Goal: Task Accomplishment & Management: Manage account settings

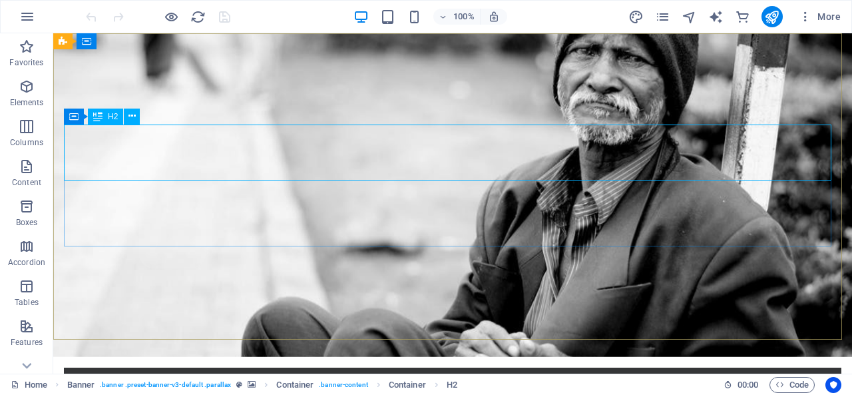
click at [111, 114] on span "H2" at bounding box center [113, 116] width 10 height 8
click at [132, 116] on icon at bounding box center [131, 116] width 7 height 14
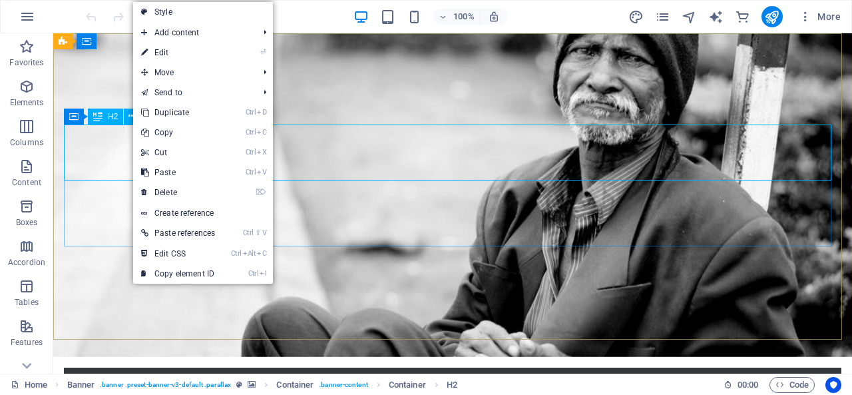
click at [111, 118] on span "H2" at bounding box center [113, 116] width 10 height 8
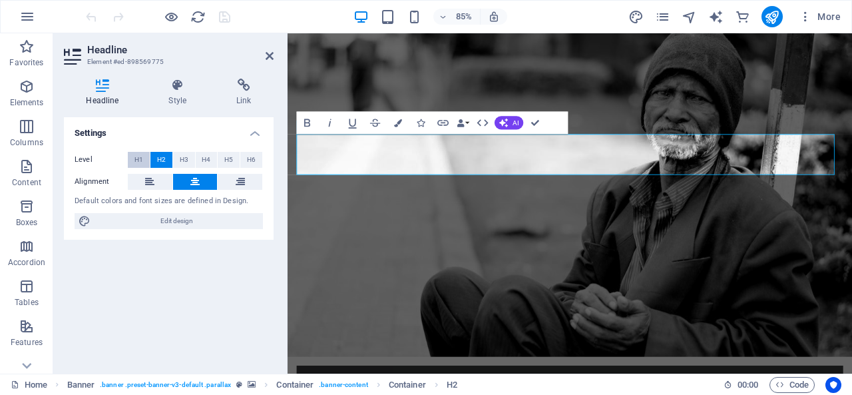
click at [137, 158] on span "H1" at bounding box center [138, 160] width 9 height 16
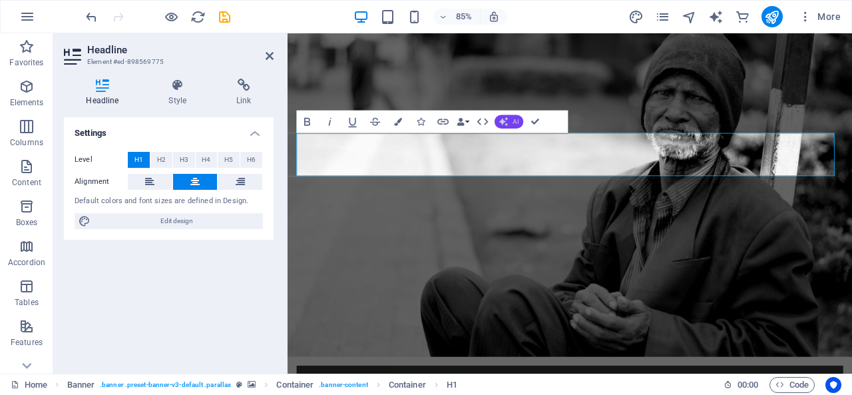
click at [514, 123] on span "AI" at bounding box center [515, 121] width 6 height 7
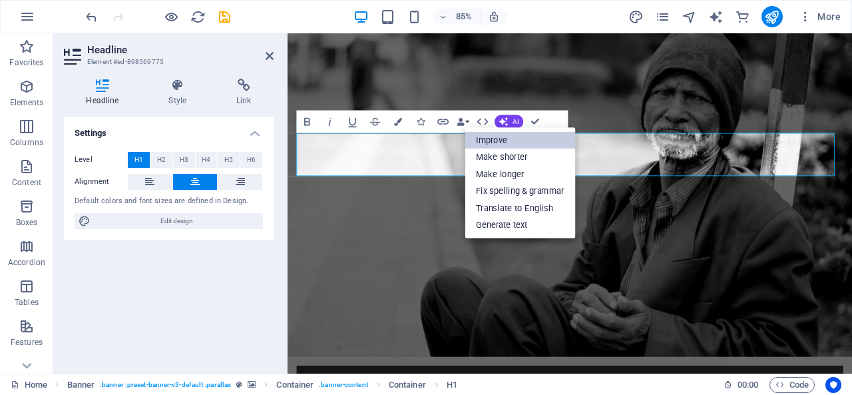
click at [500, 135] on link "Improve" at bounding box center [519, 140] width 110 height 17
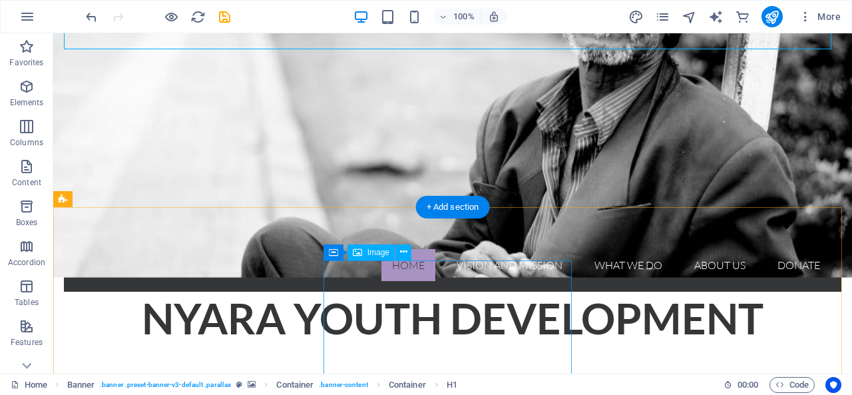
scroll to position [133, 0]
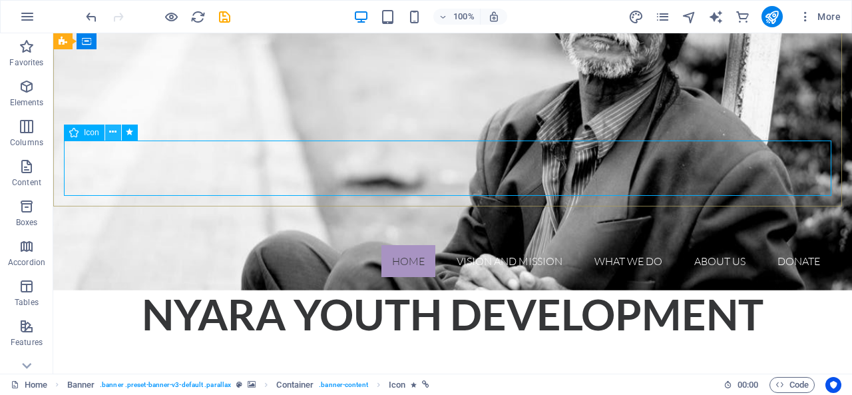
click at [114, 130] on icon at bounding box center [112, 132] width 7 height 14
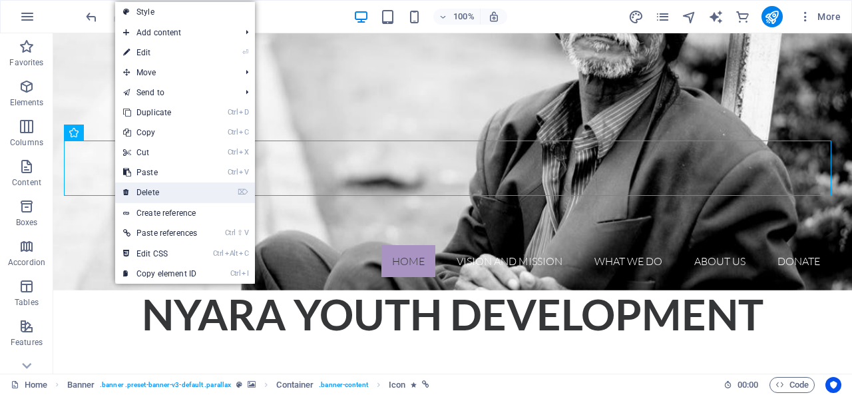
click at [172, 192] on link "⌦ Delete" at bounding box center [160, 192] width 90 height 20
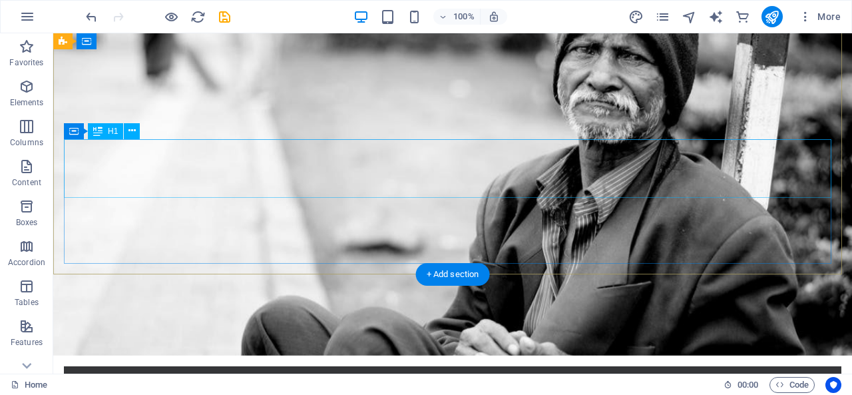
scroll to position [0, 0]
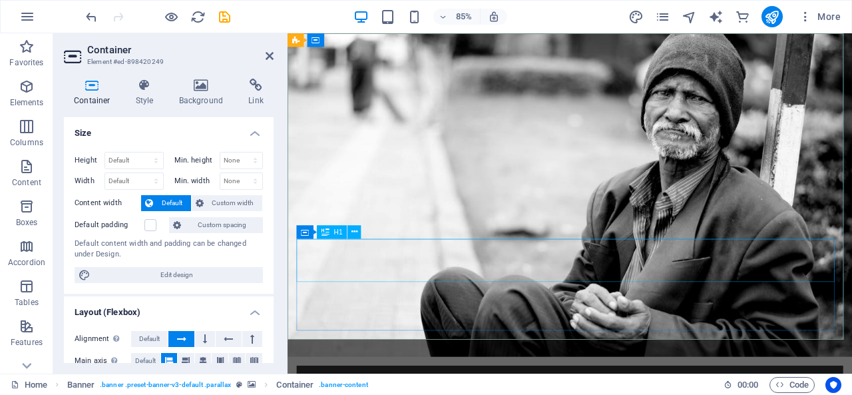
drag, startPoint x: 470, startPoint y: 277, endPoint x: 676, endPoint y: 238, distance: 209.3
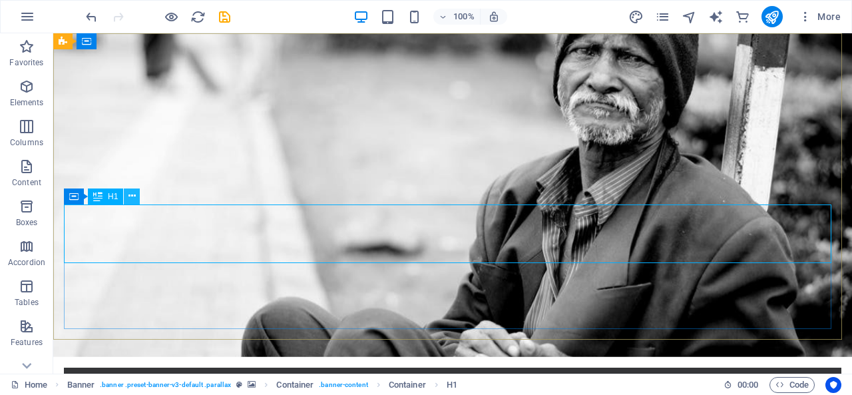
click at [134, 198] on icon at bounding box center [131, 196] width 7 height 14
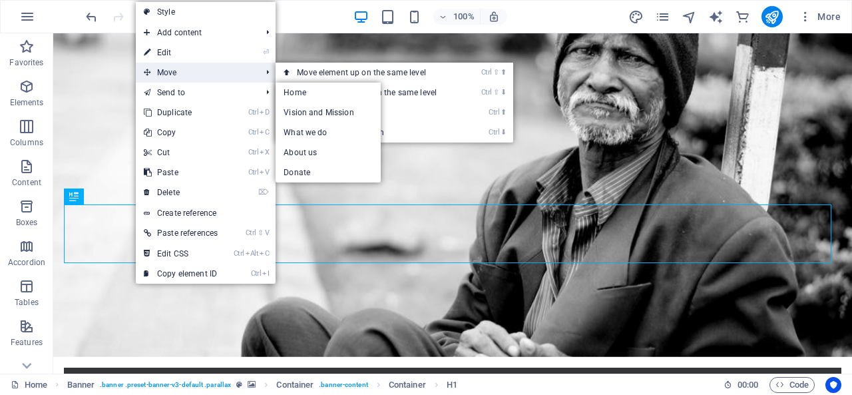
click at [183, 71] on span "Move" at bounding box center [196, 73] width 120 height 20
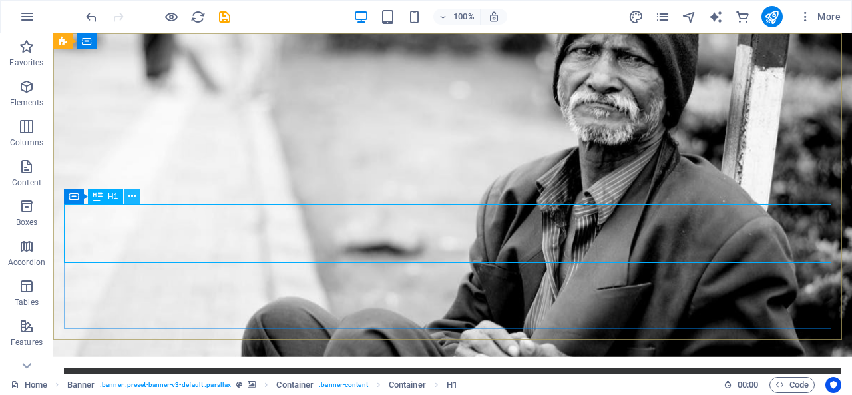
click at [130, 194] on icon at bounding box center [131, 196] width 7 height 14
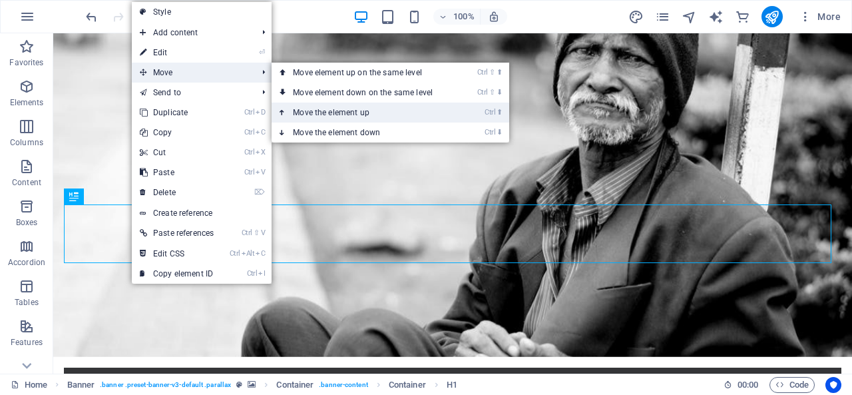
click at [346, 116] on link "Ctrl ⬆ Move the element up" at bounding box center [365, 112] width 188 height 20
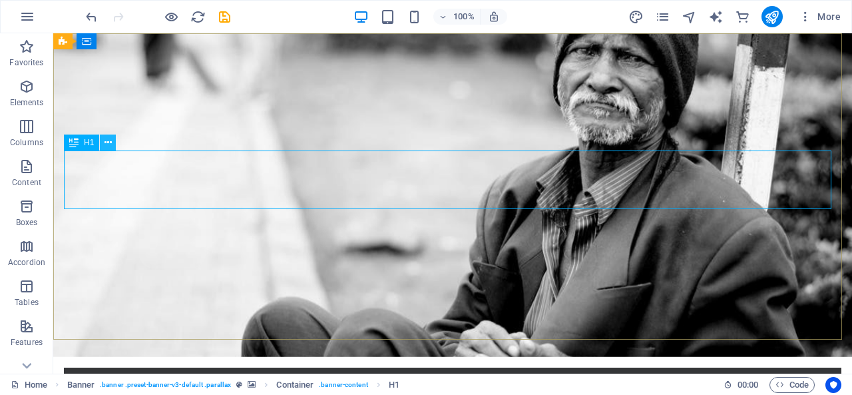
click at [106, 141] on icon at bounding box center [107, 143] width 7 height 14
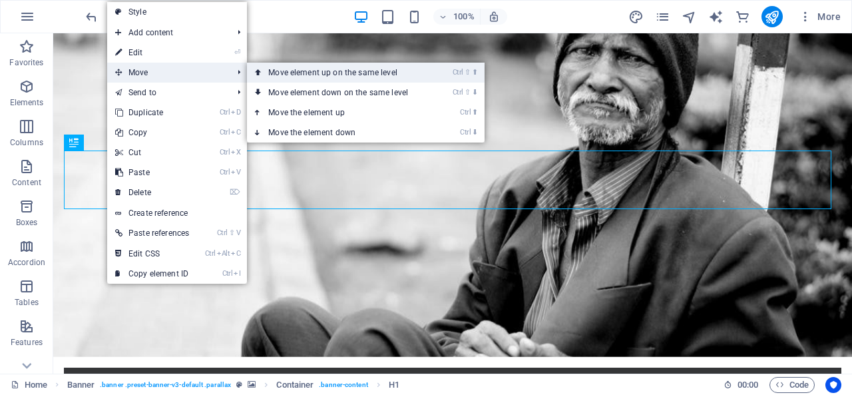
click at [347, 73] on link "Ctrl ⇧ ⬆ Move element up on the same level" at bounding box center [341, 73] width 188 height 20
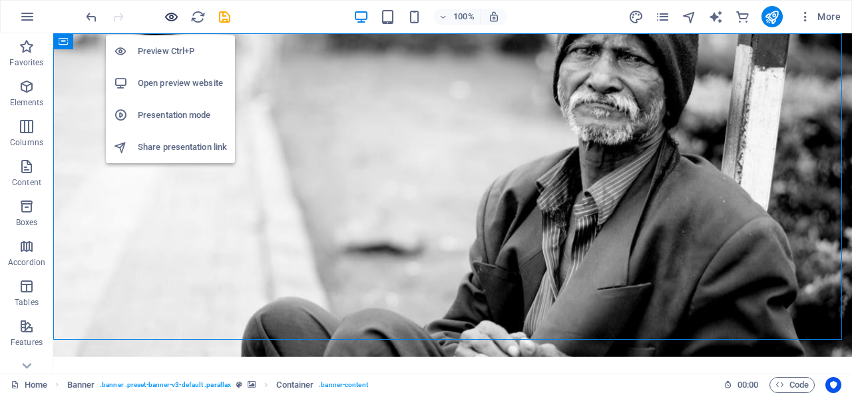
click at [172, 19] on icon "button" at bounding box center [171, 16] width 15 height 15
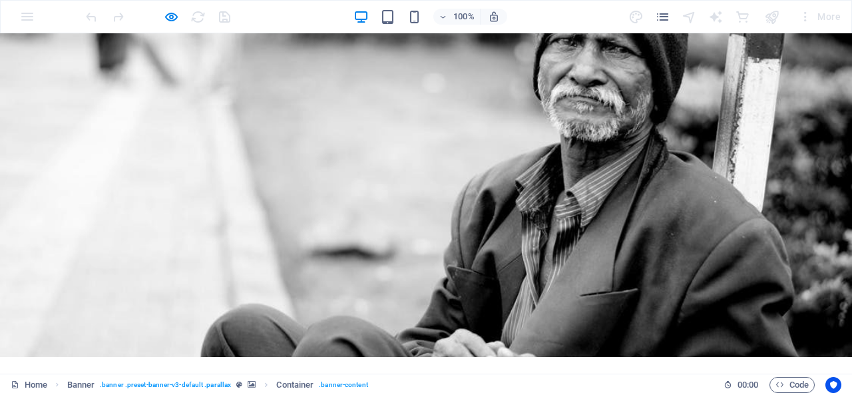
click at [223, 367] on h1 "Nyara Youth Development" at bounding box center [426, 393] width 830 height 53
click at [191, 367] on h1 "Nyara Youth Development" at bounding box center [426, 393] width 830 height 53
click at [319, 367] on h1 "Nyara Youth Development" at bounding box center [426, 393] width 830 height 53
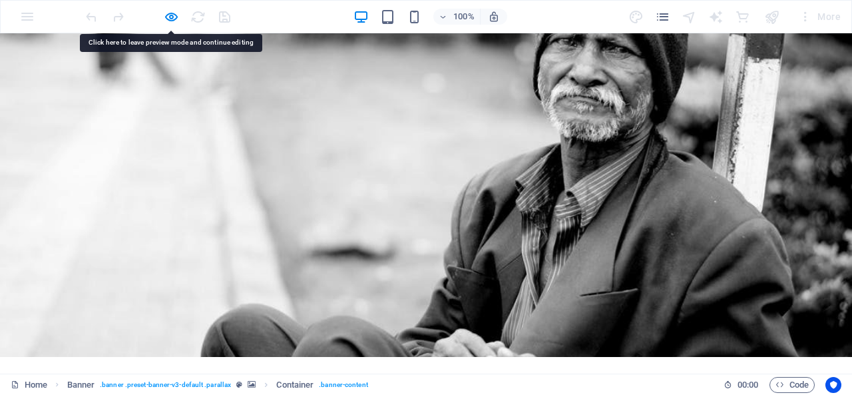
click at [356, 367] on h1 "Nyara Youth Development" at bounding box center [426, 393] width 830 height 53
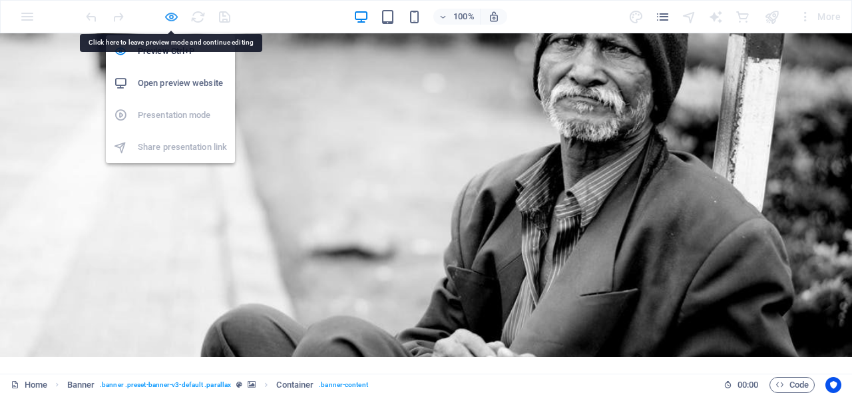
click at [174, 19] on icon "button" at bounding box center [171, 16] width 15 height 15
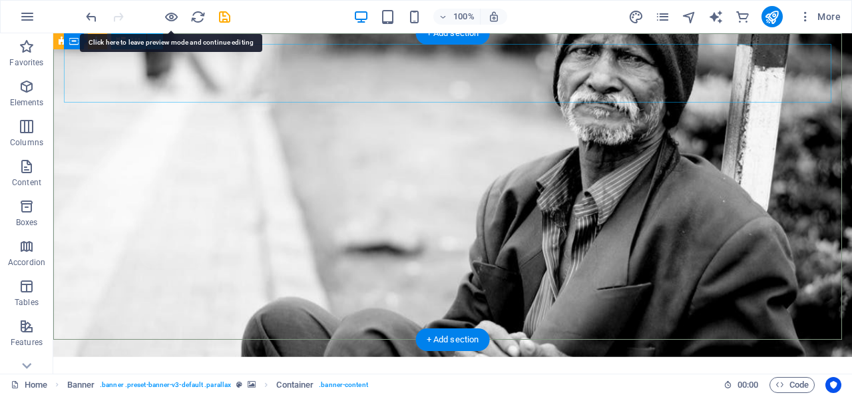
click at [290, 367] on div "Nyara Youth Development" at bounding box center [452, 393] width 777 height 53
click at [115, 367] on div "Nyara Youth Development" at bounding box center [452, 393] width 777 height 53
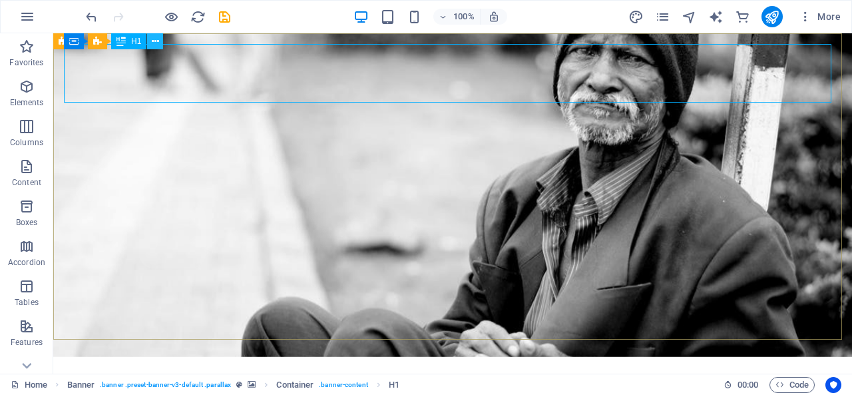
click at [154, 40] on icon at bounding box center [155, 42] width 7 height 14
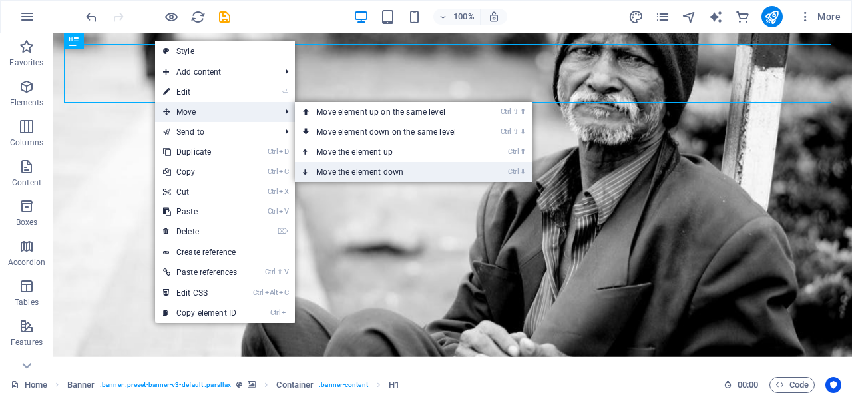
click at [369, 173] on link "Ctrl ⬇ Move the element down" at bounding box center [389, 172] width 188 height 20
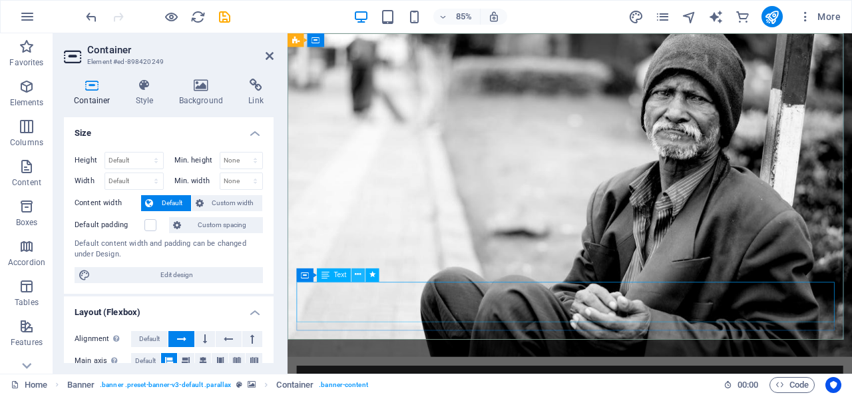
click at [358, 275] on icon at bounding box center [358, 275] width 6 height 12
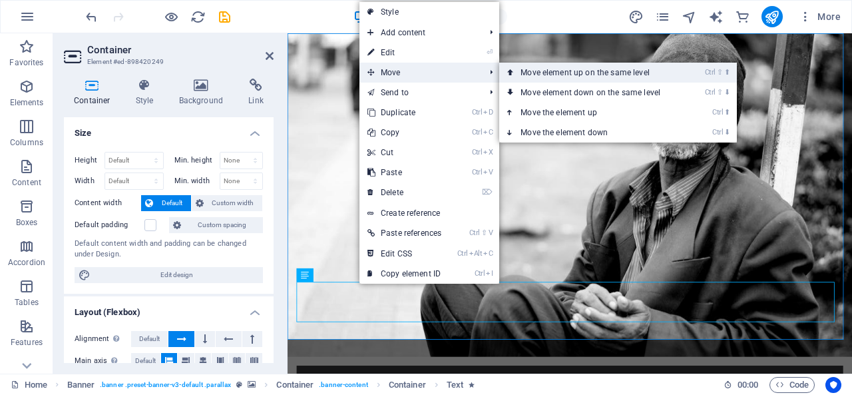
click at [554, 71] on link "Ctrl ⇧ ⬆ Move element up on the same level" at bounding box center [593, 73] width 188 height 20
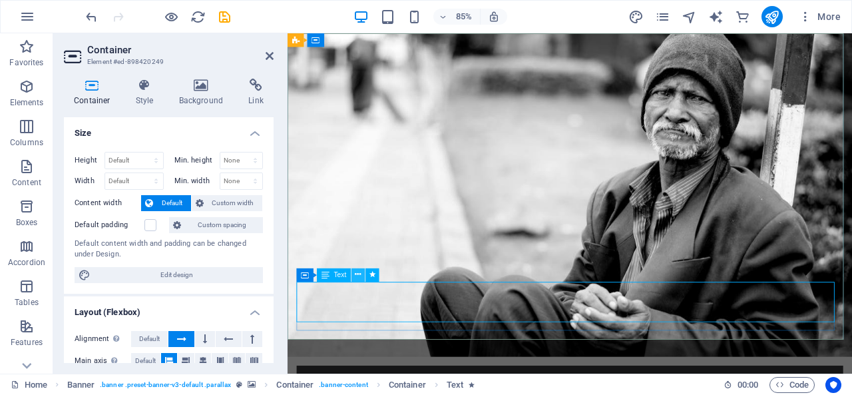
click at [359, 273] on icon at bounding box center [358, 275] width 6 height 12
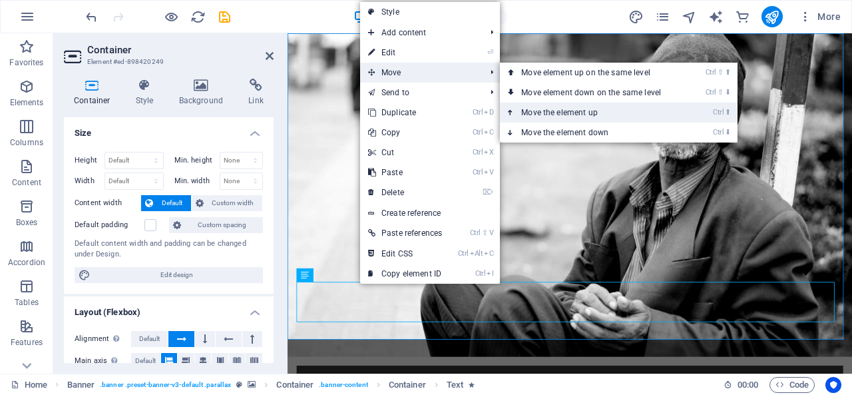
click at [556, 112] on link "Ctrl ⬆ Move the element up" at bounding box center [594, 112] width 188 height 20
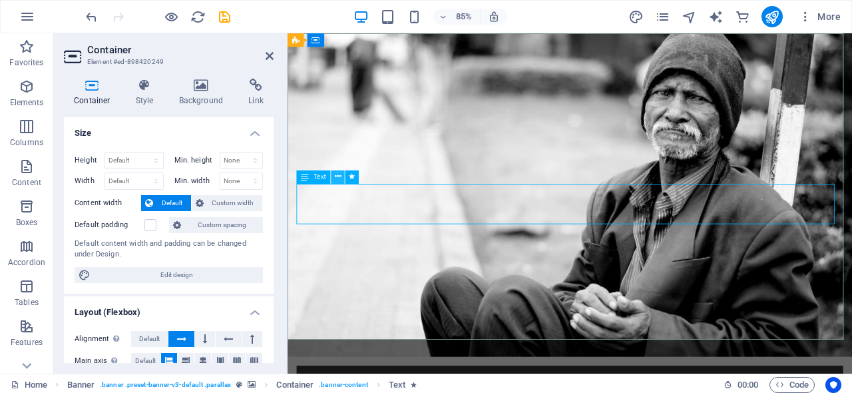
click at [335, 174] on icon at bounding box center [338, 177] width 6 height 12
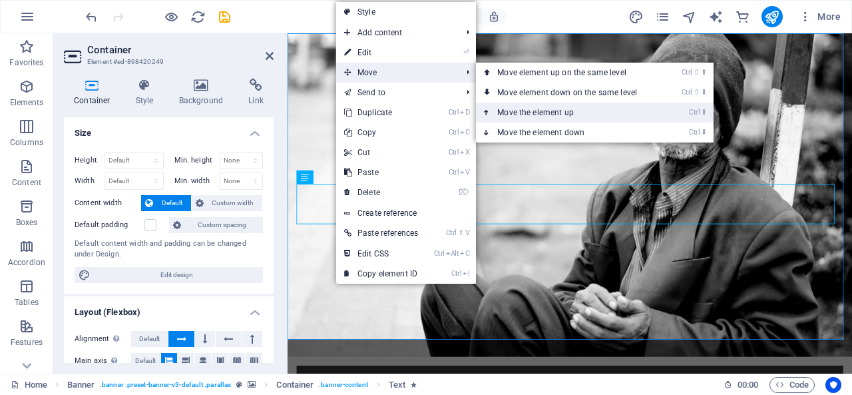
click at [541, 117] on link "Ctrl ⬆ Move the element up" at bounding box center [570, 112] width 188 height 20
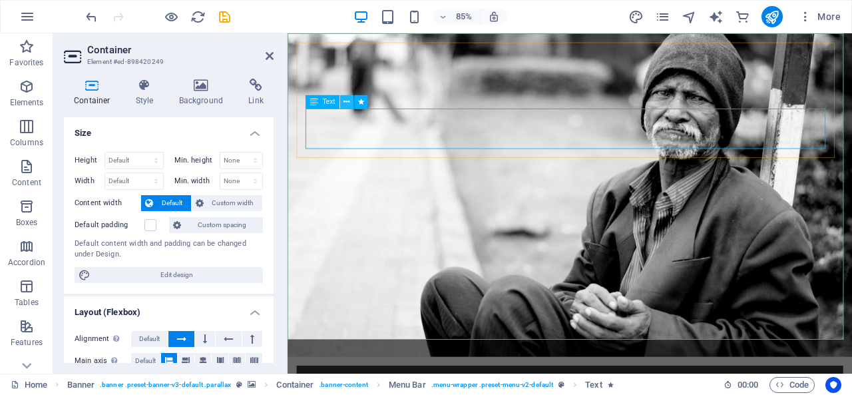
click at [349, 101] on icon at bounding box center [347, 102] width 6 height 12
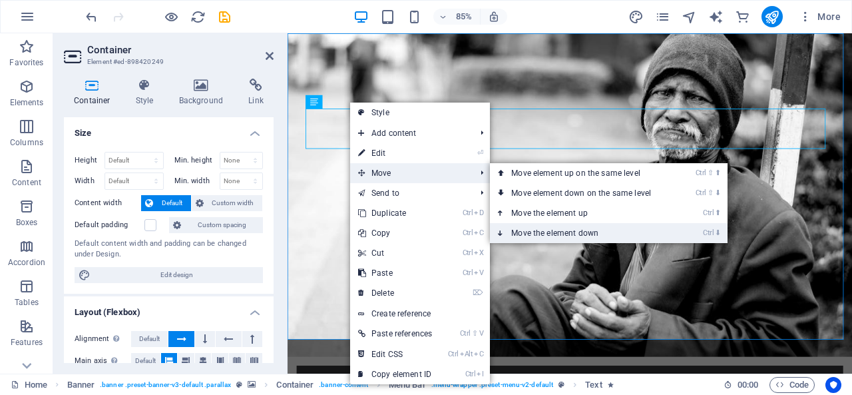
click at [563, 234] on link "Ctrl ⬇ Move the element down" at bounding box center [584, 233] width 188 height 20
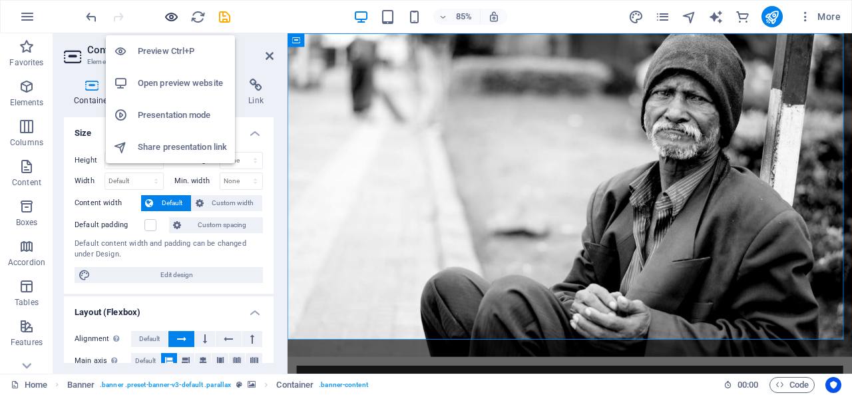
click at [173, 21] on icon "button" at bounding box center [171, 16] width 15 height 15
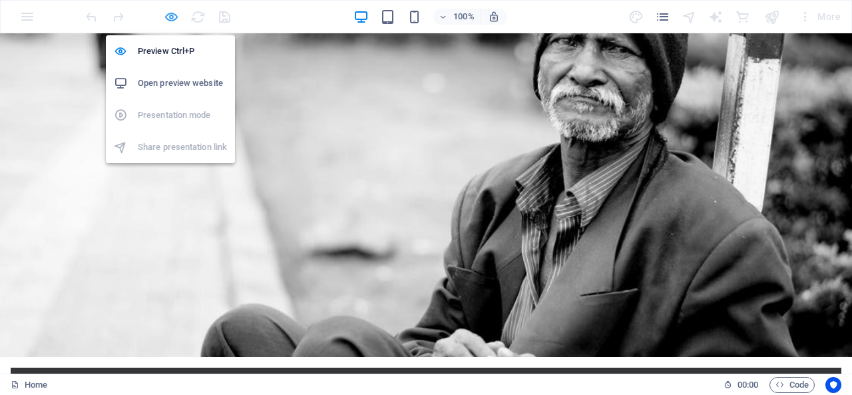
click at [176, 15] on icon "button" at bounding box center [171, 16] width 15 height 15
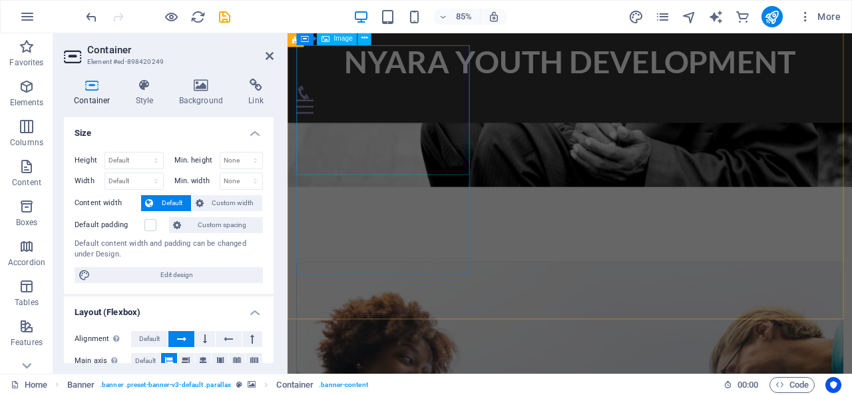
scroll to position [399, 0]
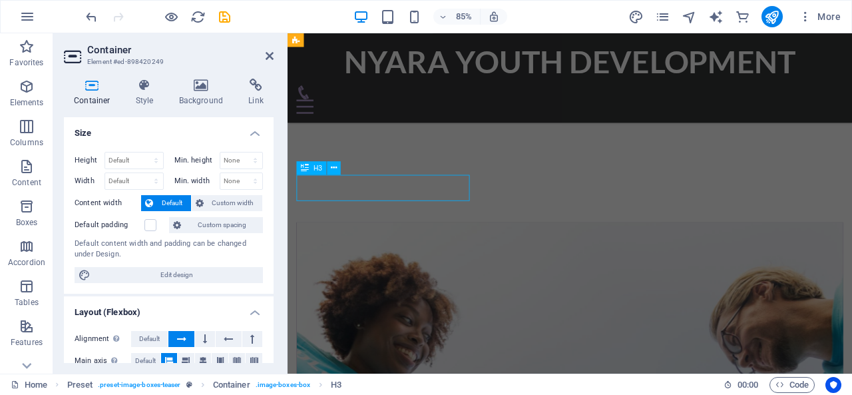
scroll to position [345, 0]
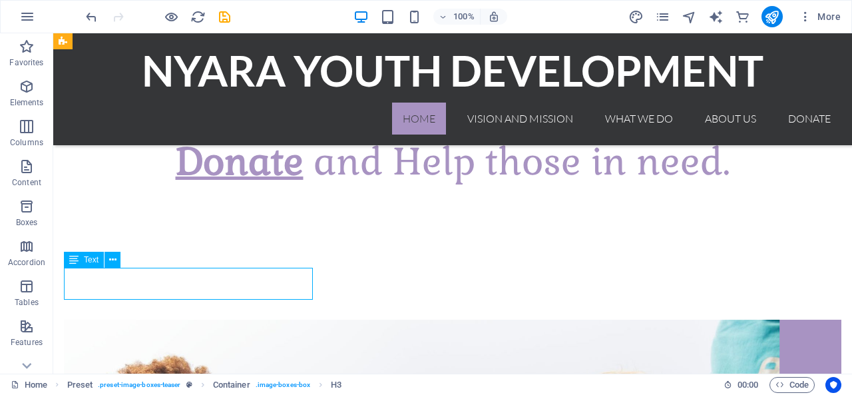
drag, startPoint x: 227, startPoint y: 290, endPoint x: 311, endPoint y: 321, distance: 89.9
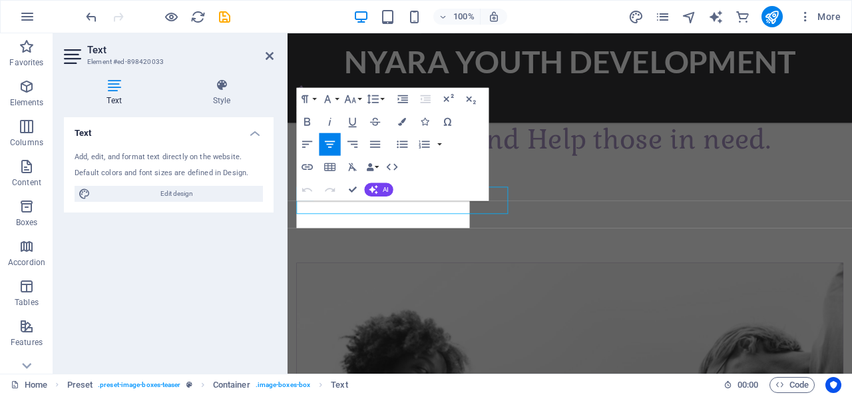
scroll to position [399, 0]
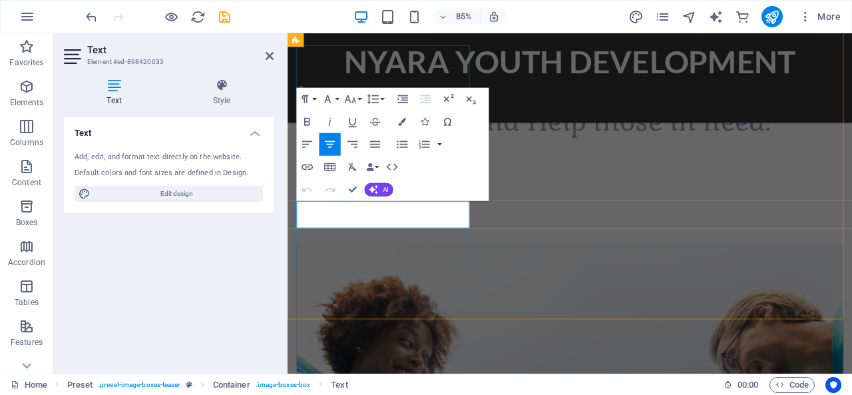
drag, startPoint x: 481, startPoint y: 256, endPoint x: 304, endPoint y: 238, distance: 177.8
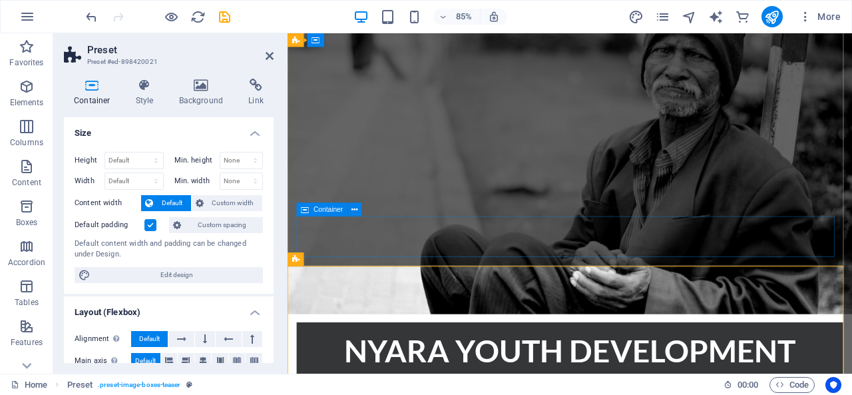
scroll to position [0, 0]
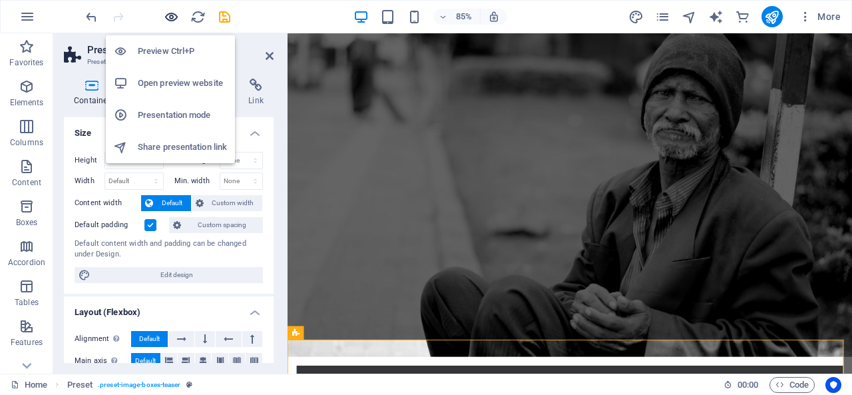
click at [172, 17] on icon "button" at bounding box center [171, 16] width 15 height 15
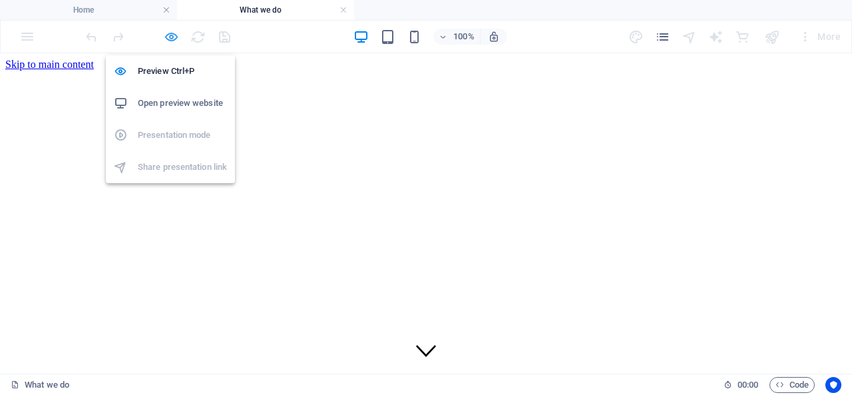
click at [173, 40] on icon "button" at bounding box center [171, 36] width 15 height 15
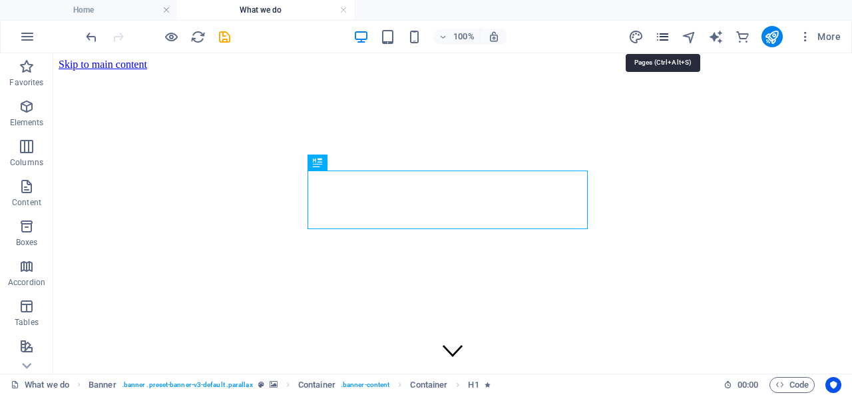
click at [669, 35] on icon "pages" at bounding box center [662, 36] width 15 height 15
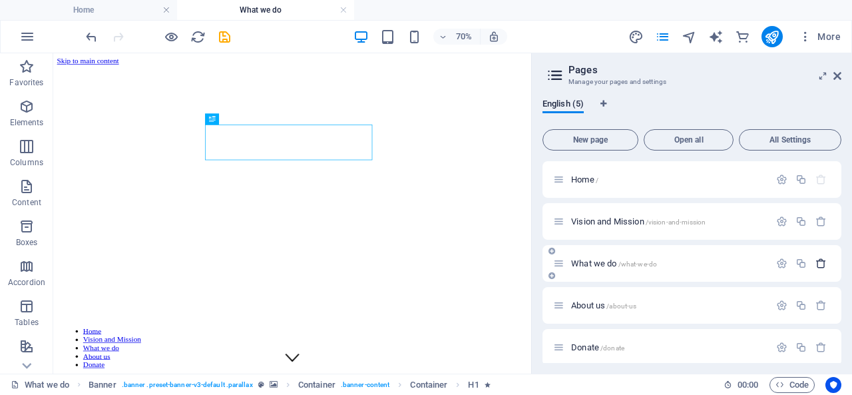
click at [818, 265] on icon "button" at bounding box center [820, 263] width 11 height 11
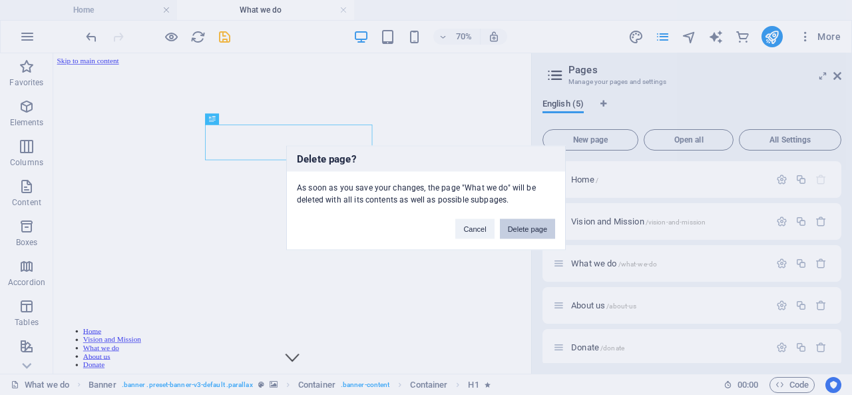
drag, startPoint x: 520, startPoint y: 232, endPoint x: 234, endPoint y: 198, distance: 287.5
click at [520, 232] on button "Delete page" at bounding box center [527, 228] width 55 height 20
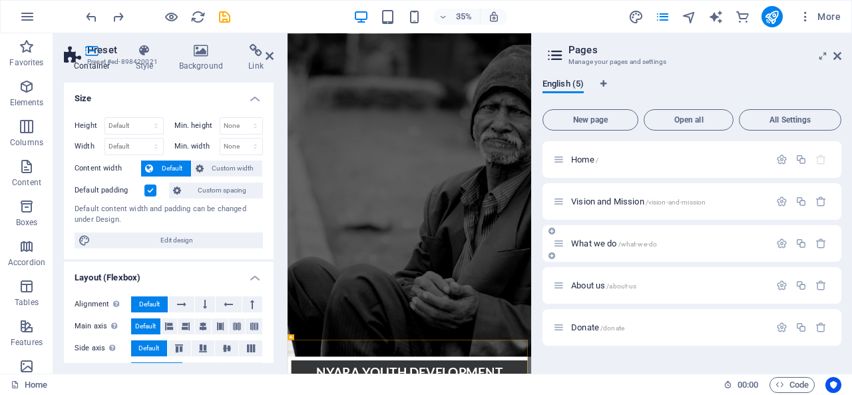
click at [592, 243] on span "What we do /what-we-do" at bounding box center [614, 243] width 86 height 10
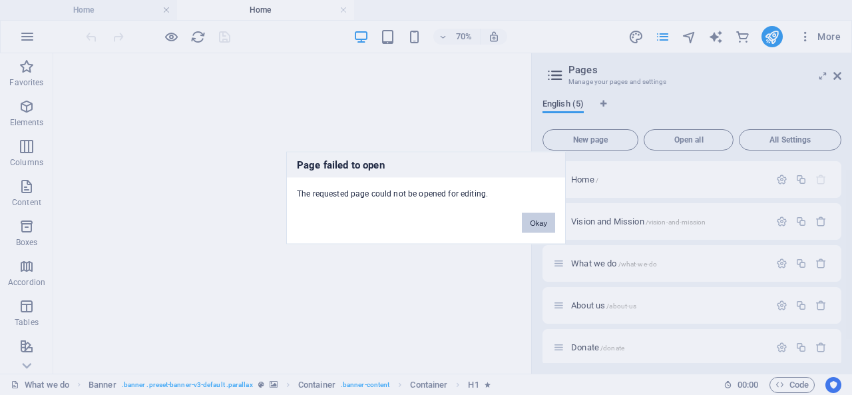
click at [534, 218] on button "Okay" at bounding box center [538, 222] width 33 height 20
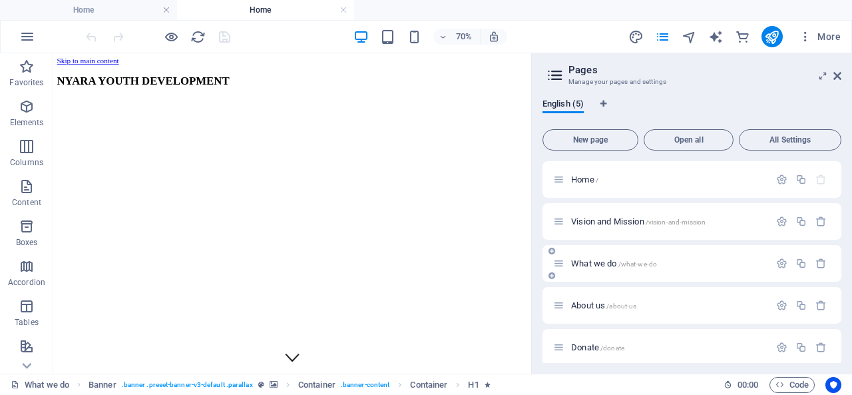
click at [600, 262] on span "What we do /what-we-do" at bounding box center [614, 263] width 86 height 10
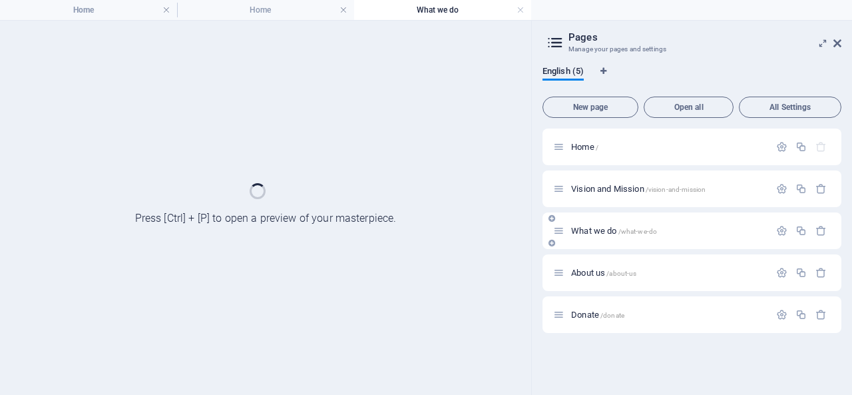
click at [600, 262] on div "About us /about-us" at bounding box center [691, 272] width 299 height 37
click at [590, 232] on span "What we do /what-we-do" at bounding box center [614, 231] width 86 height 10
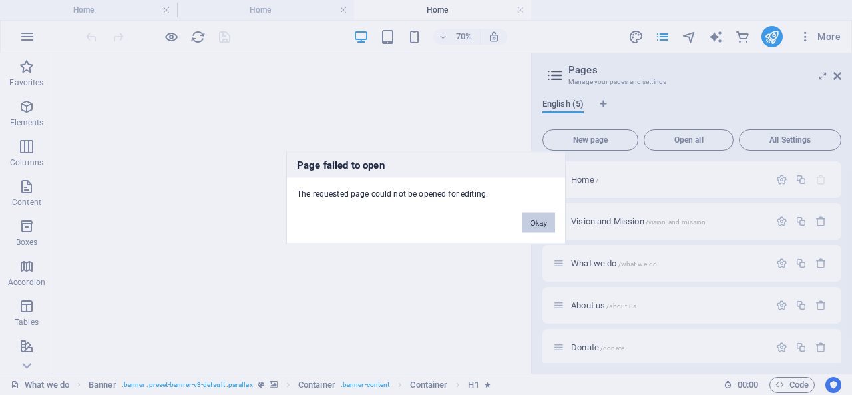
click at [527, 219] on button "Okay" at bounding box center [538, 222] width 33 height 20
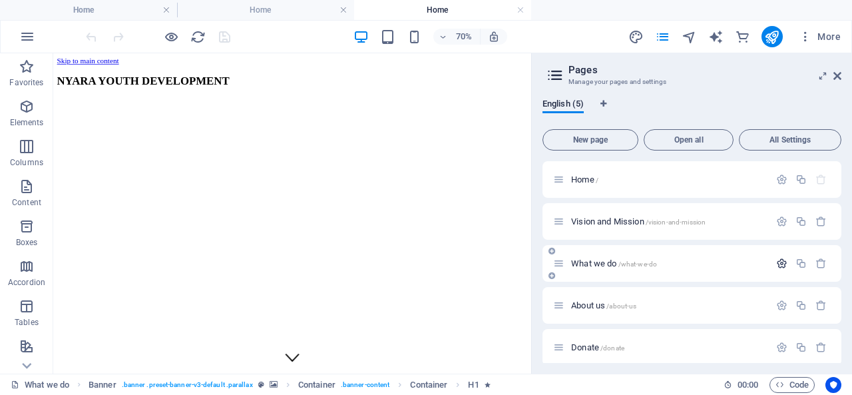
click at [782, 262] on icon "button" at bounding box center [781, 263] width 11 height 11
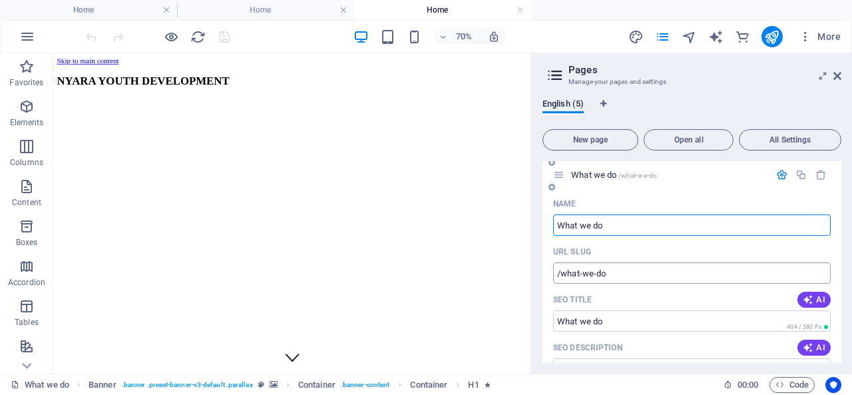
scroll to position [67, 0]
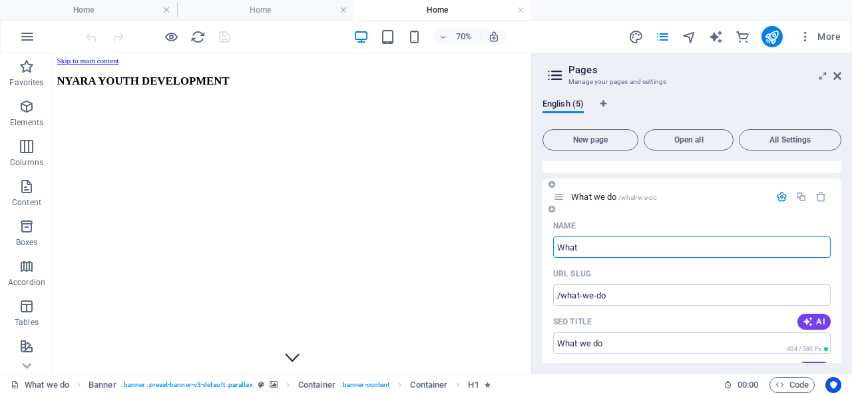
type input "Wha"
type input "/what"
type input "What"
type input "W"
type input "/"
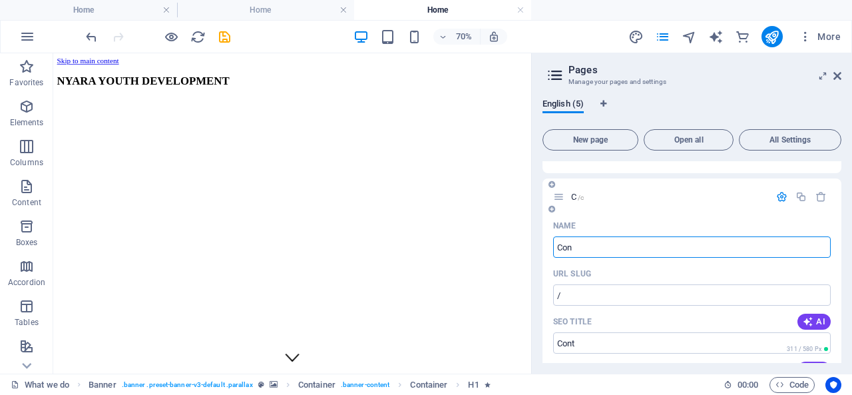
type input "Cont"
type input "/c"
type input "C"
type input "Contac"
type input "/cont"
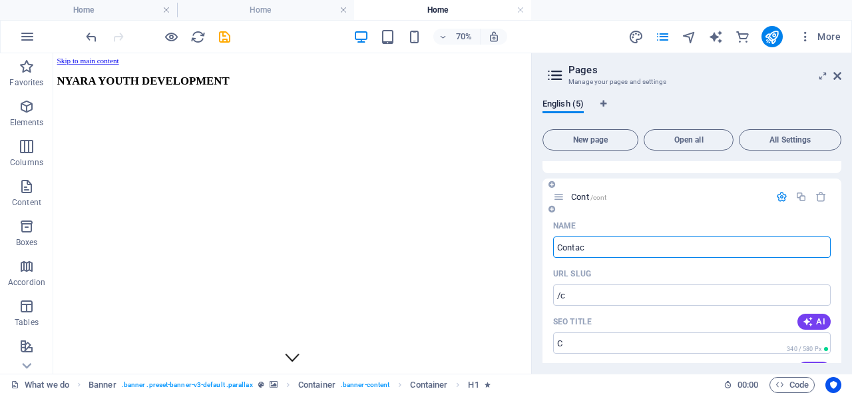
type input "Cont"
type input "Contact"
type input "/contact"
type input "Contact"
type input "Contact Us"
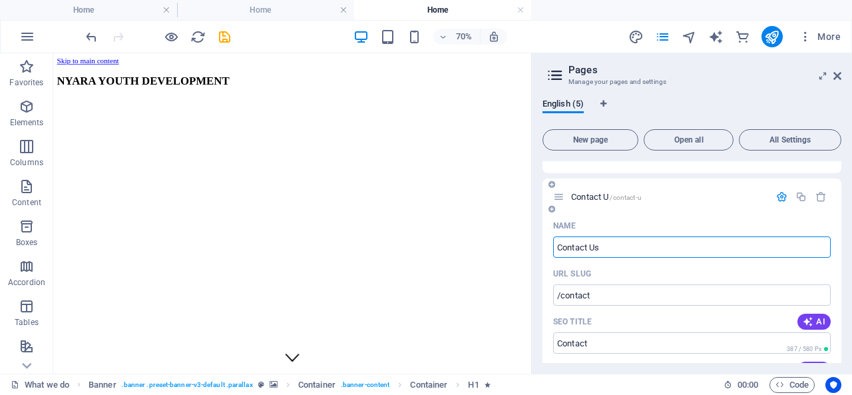
type input "/contact-u"
type input "Contact U"
type input "Contact Us"
type input "/contact-us"
type input "Contact Us"
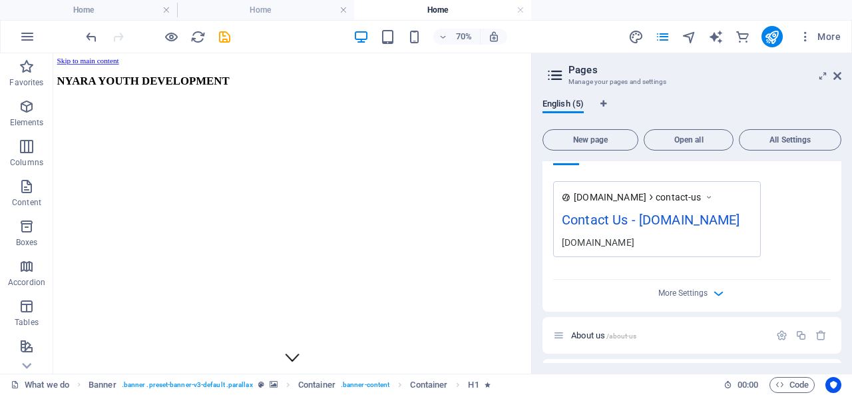
scroll to position [522, 0]
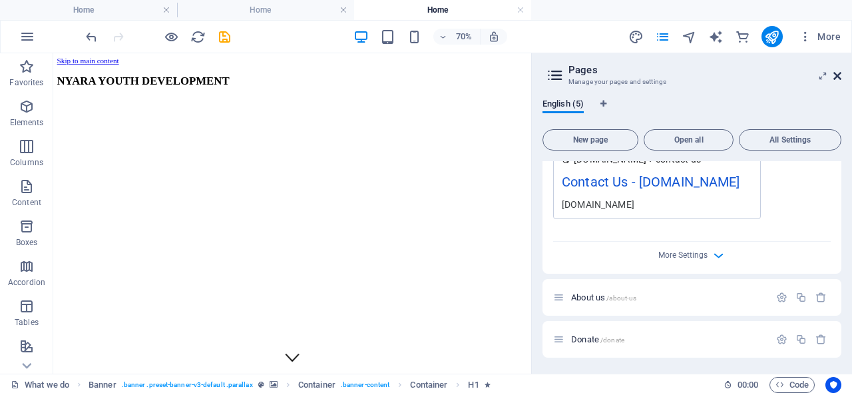
type input "Contact Us"
click at [838, 75] on icon at bounding box center [837, 76] width 8 height 11
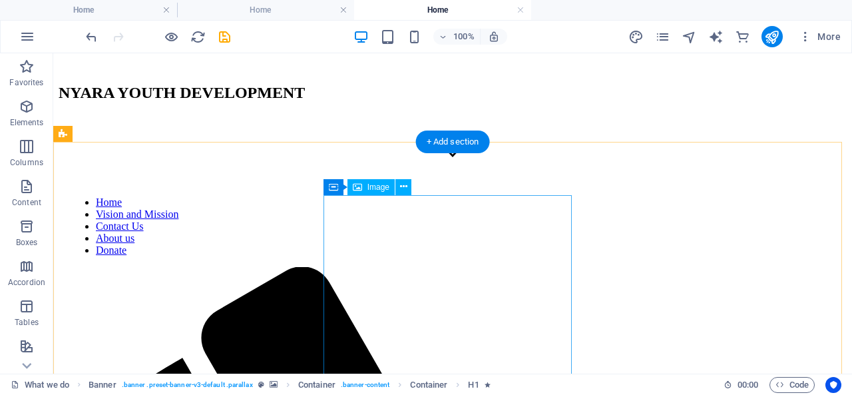
scroll to position [0, 0]
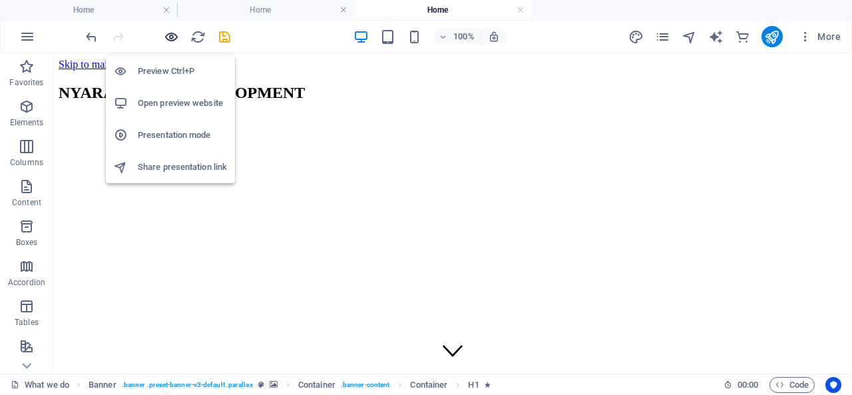
click at [173, 38] on icon "button" at bounding box center [171, 36] width 15 height 15
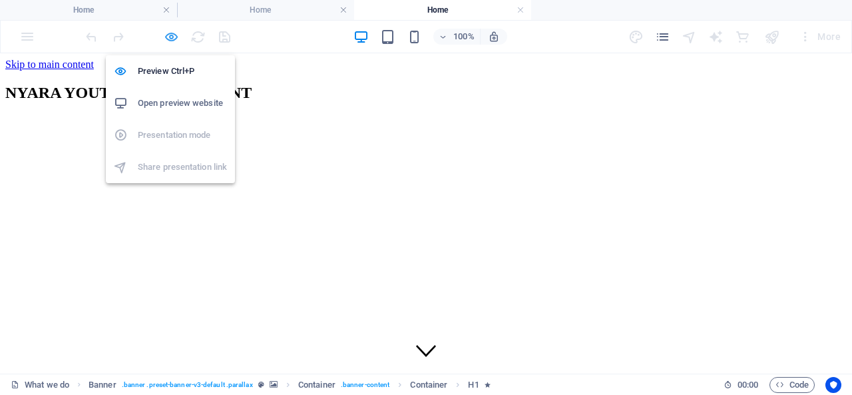
click at [172, 35] on icon "button" at bounding box center [171, 36] width 15 height 15
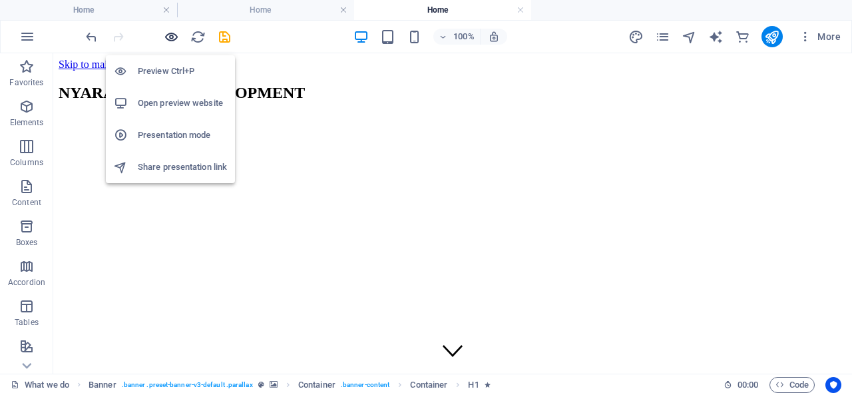
click at [166, 33] on icon "button" at bounding box center [171, 36] width 15 height 15
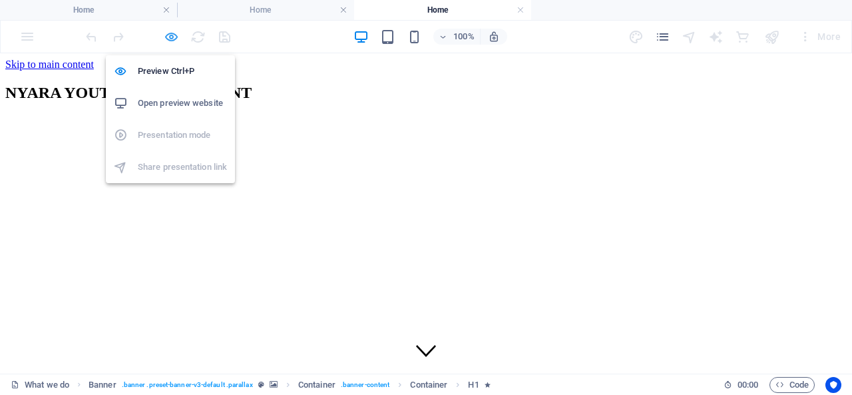
click at [170, 38] on icon "button" at bounding box center [171, 36] width 15 height 15
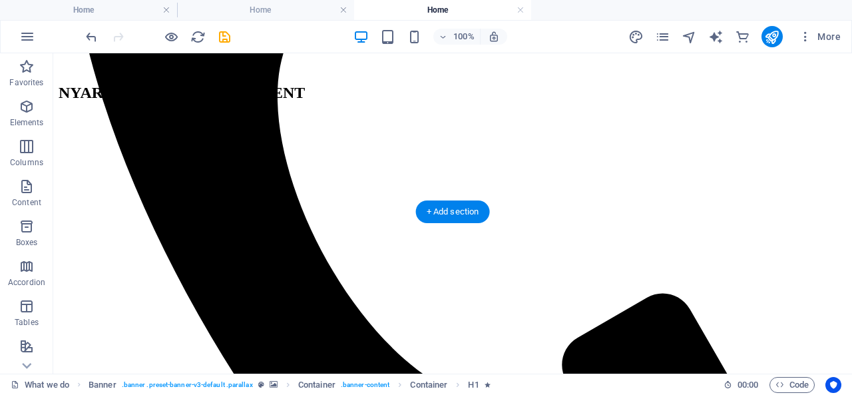
scroll to position [798, 0]
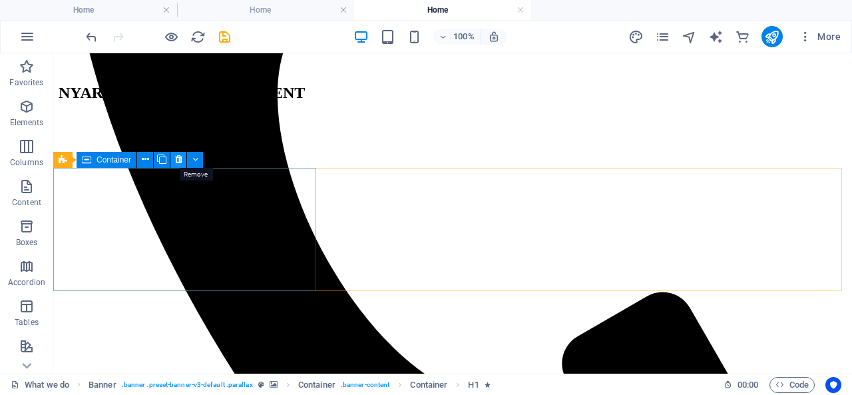
click at [178, 158] on icon at bounding box center [178, 159] width 7 height 14
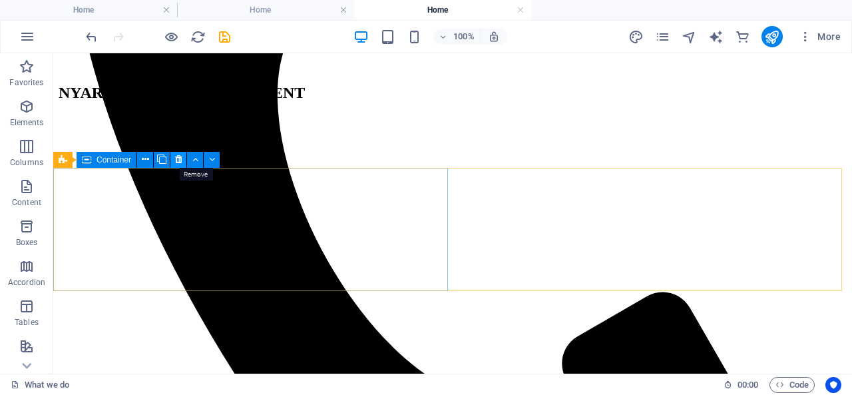
click at [178, 155] on icon at bounding box center [178, 159] width 7 height 14
click at [148, 159] on icon at bounding box center [145, 159] width 7 height 14
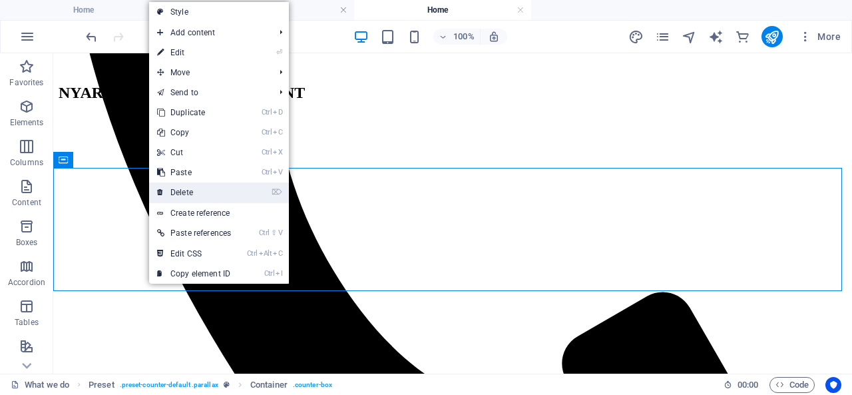
click at [189, 188] on link "⌦ Delete" at bounding box center [194, 192] width 90 height 20
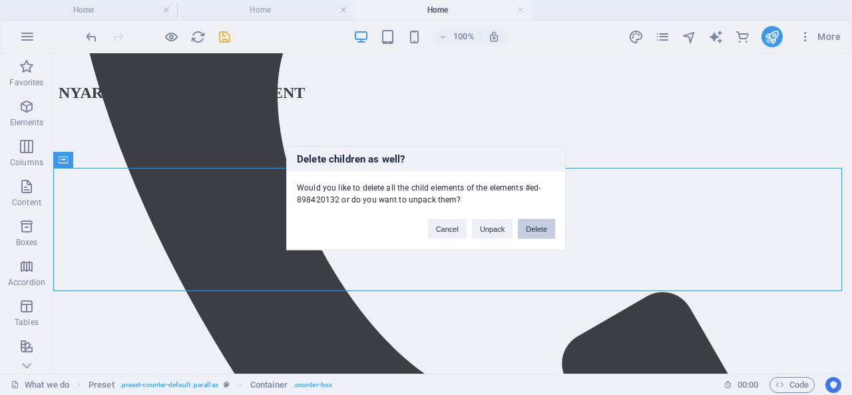
click at [539, 230] on button "Delete" at bounding box center [536, 228] width 37 height 20
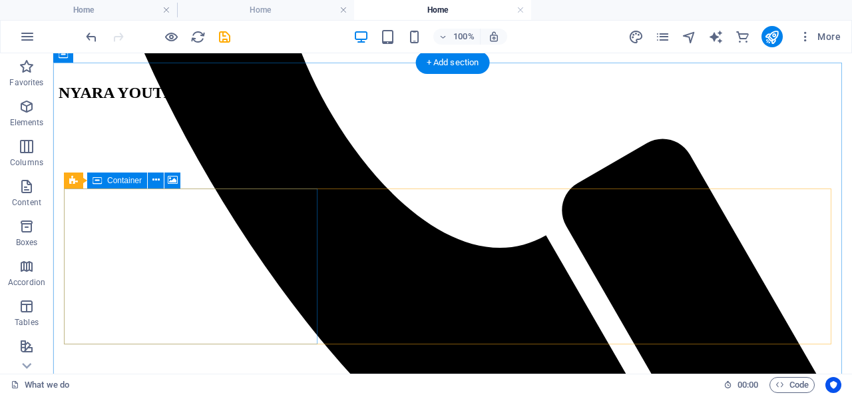
scroll to position [865, 0]
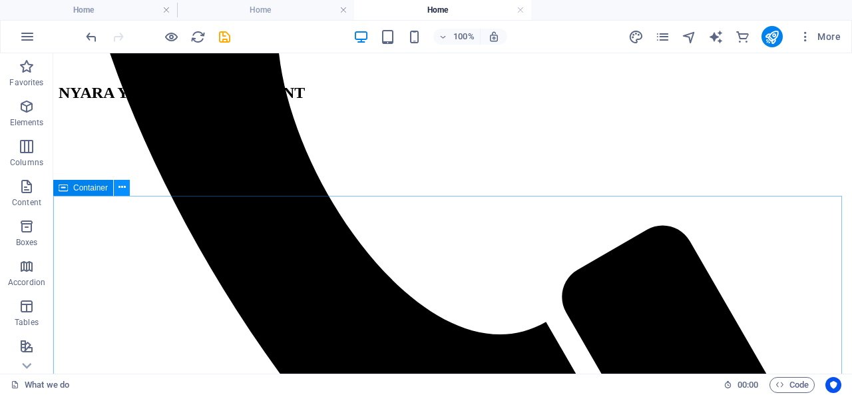
click at [119, 188] on icon at bounding box center [121, 187] width 7 height 14
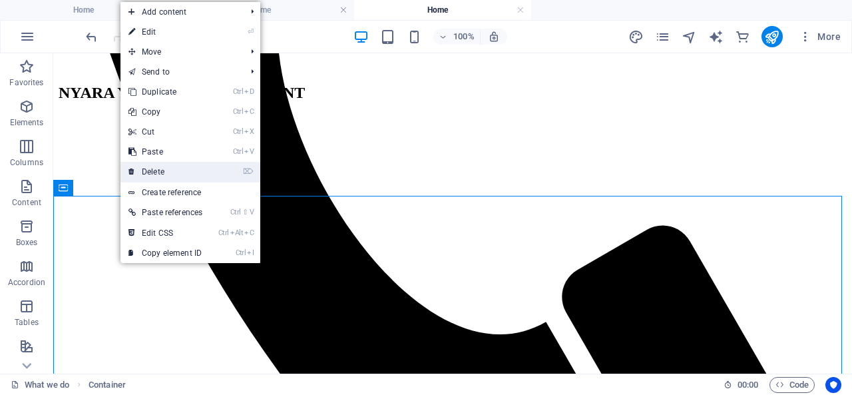
click at [156, 172] on link "⌦ Delete" at bounding box center [165, 172] width 90 height 20
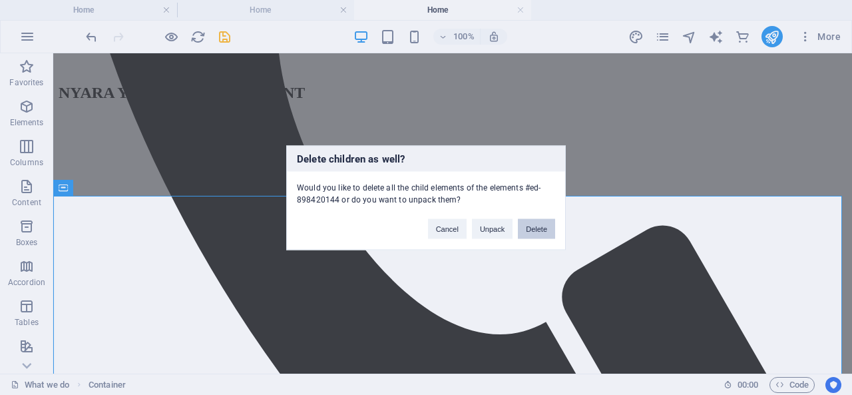
click at [534, 230] on button "Delete" at bounding box center [536, 228] width 37 height 20
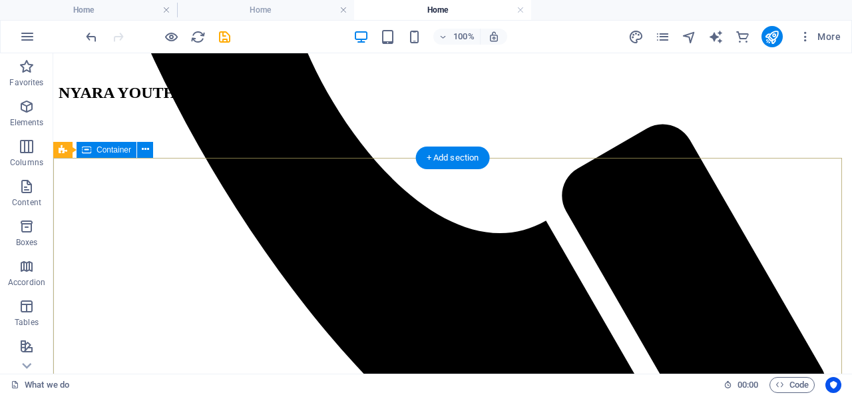
scroll to position [998, 0]
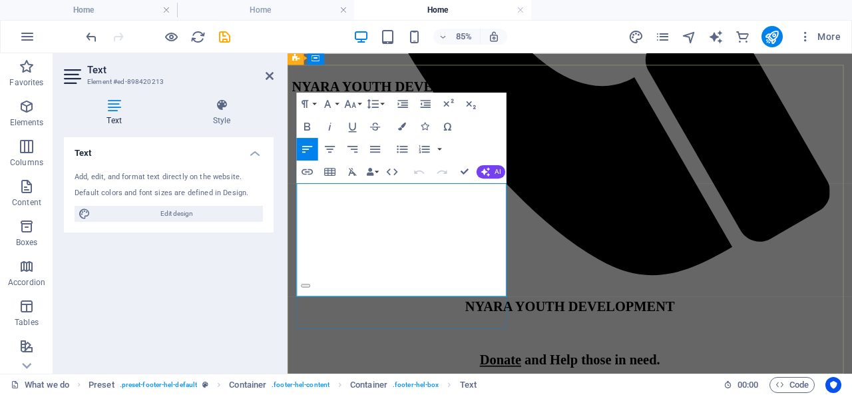
drag, startPoint x: 316, startPoint y: 214, endPoint x: 458, endPoint y: 216, distance: 141.7
copy span "[DOMAIN_NAME]"
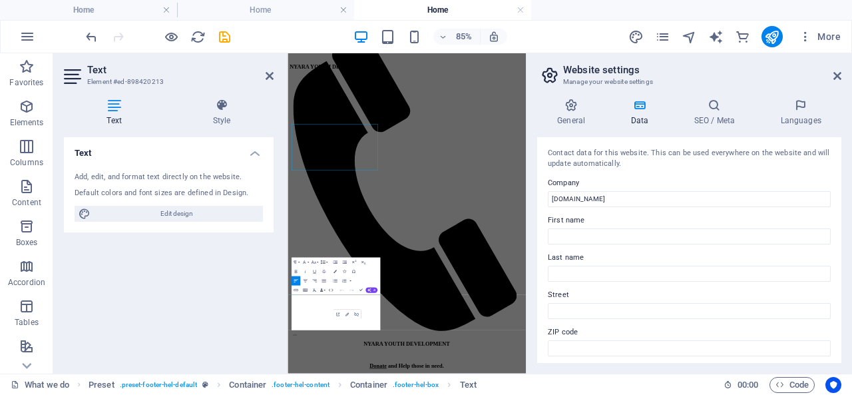
scroll to position [981, 0]
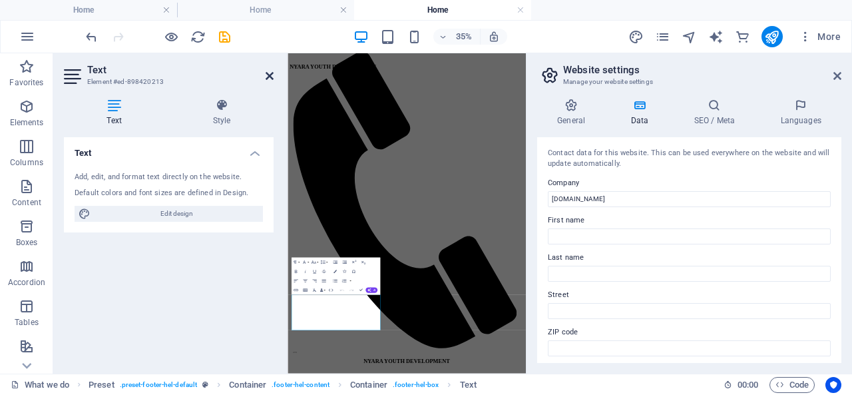
click at [271, 76] on icon at bounding box center [269, 76] width 8 height 11
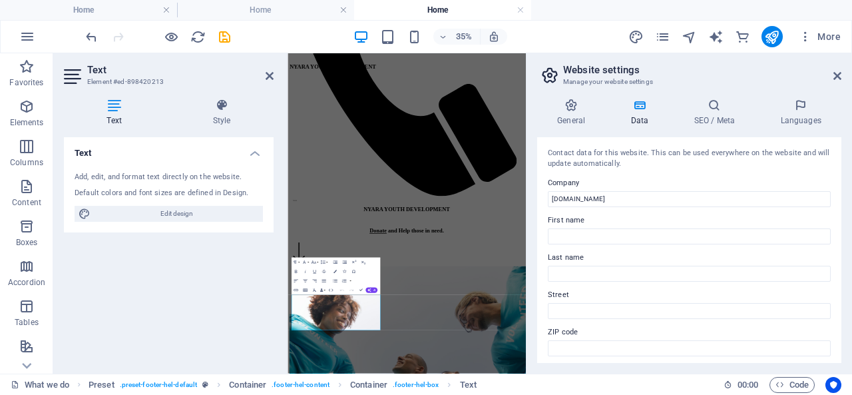
scroll to position [1026, 0]
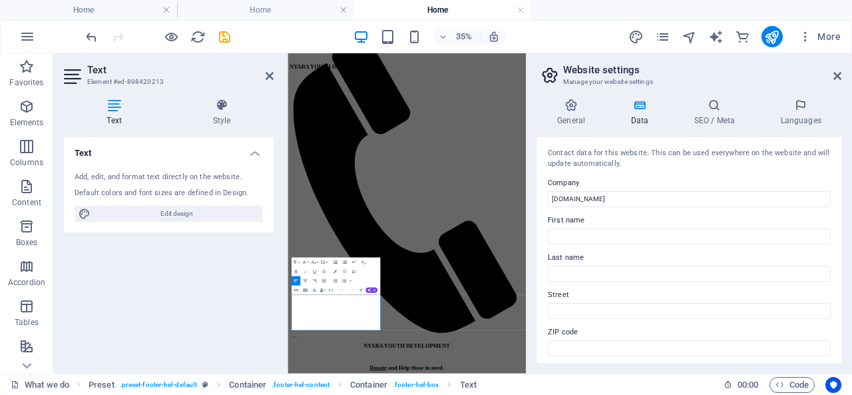
scroll to position [981, 0]
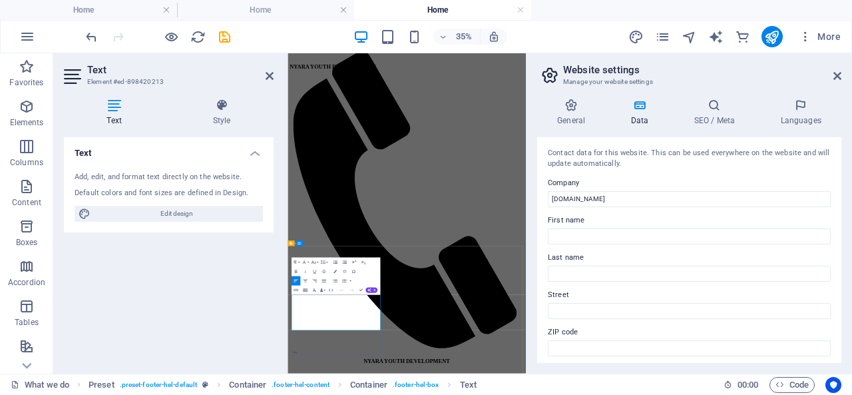
drag, startPoint x: 313, startPoint y: 819, endPoint x: 540, endPoint y: 819, distance: 226.2
click at [188, 323] on div "Text Add, edit, and format text directly on the website. Default colors and fon…" at bounding box center [169, 250] width 210 height 226
click at [190, 307] on div "Text Add, edit, and format text directly on the website. Default colors and fon…" at bounding box center [169, 250] width 210 height 226
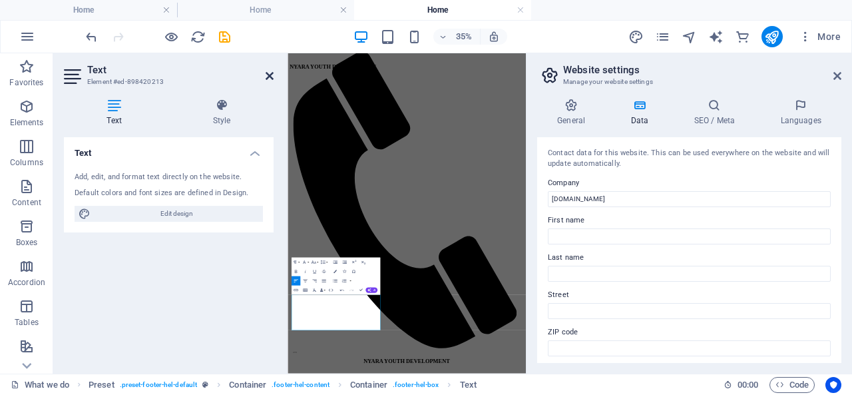
click at [272, 77] on icon at bounding box center [269, 76] width 8 height 11
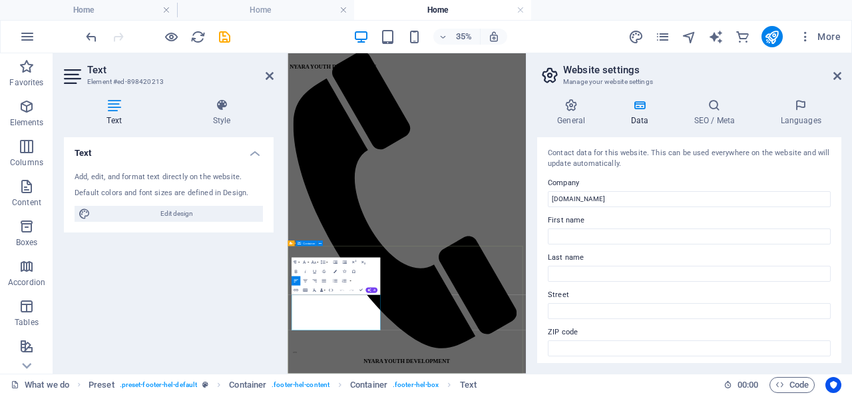
drag, startPoint x: 475, startPoint y: 810, endPoint x: 287, endPoint y: 811, distance: 188.3
drag, startPoint x: 308, startPoint y: 810, endPoint x: 504, endPoint y: 840, distance: 197.9
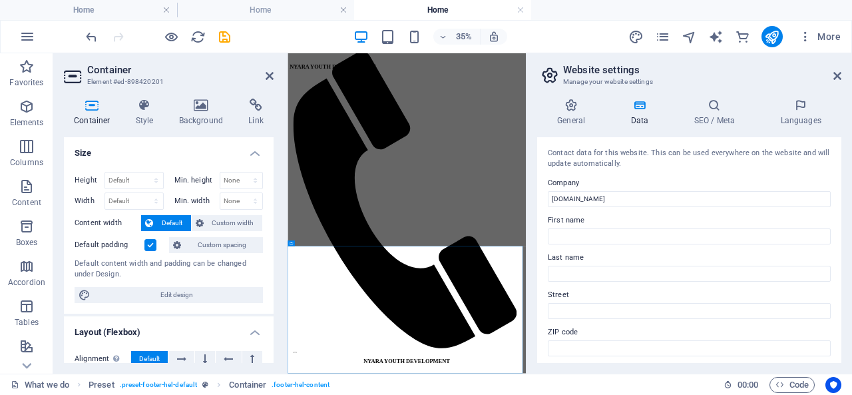
drag, startPoint x: 222, startPoint y: 329, endPoint x: 228, endPoint y: 318, distance: 12.8
click at [225, 325] on h4 "Layout (Flexbox)" at bounding box center [169, 328] width 210 height 24
click at [272, 73] on icon at bounding box center [269, 76] width 8 height 11
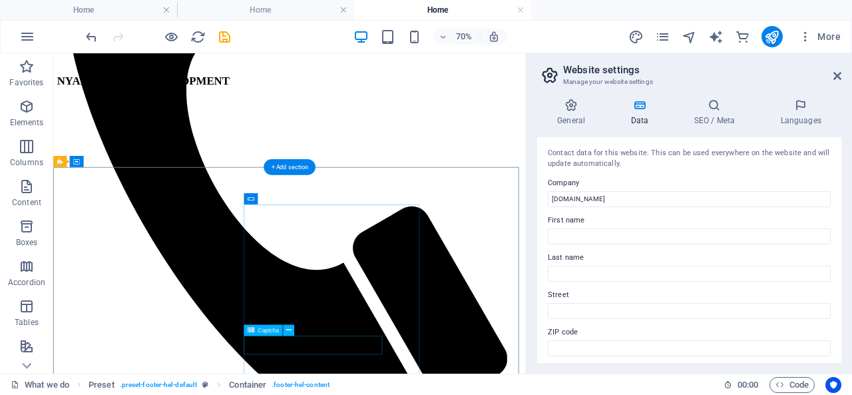
scroll to position [826, 0]
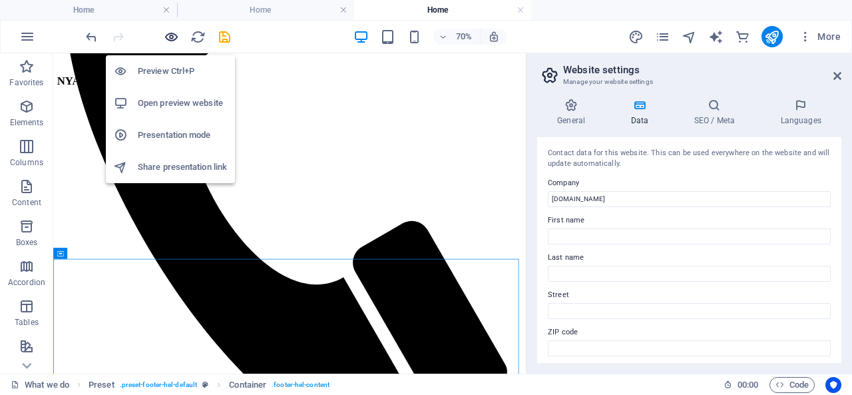
click at [175, 39] on icon "button" at bounding box center [171, 36] width 15 height 15
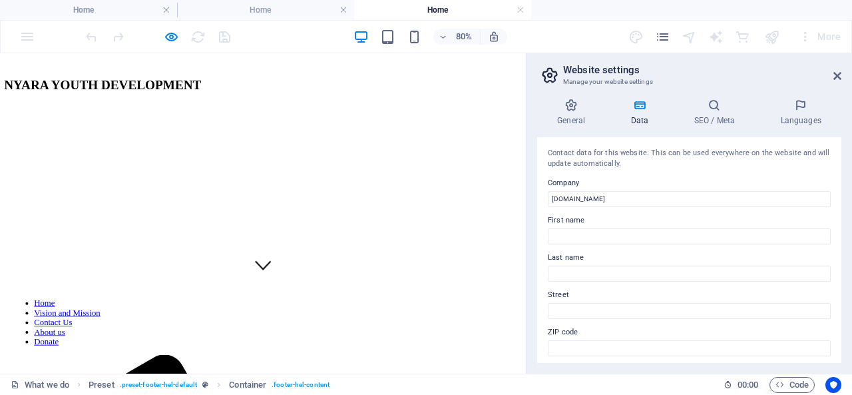
scroll to position [0, 0]
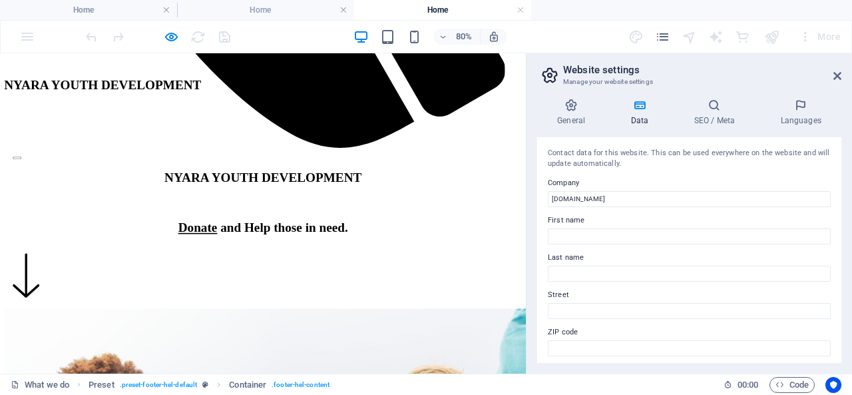
scroll to position [1198, 0]
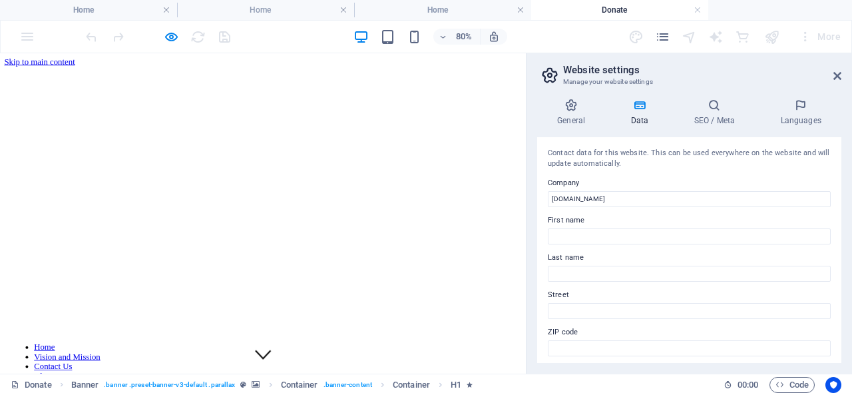
scroll to position [0, 0]
click at [521, 10] on link at bounding box center [520, 10] width 8 height 13
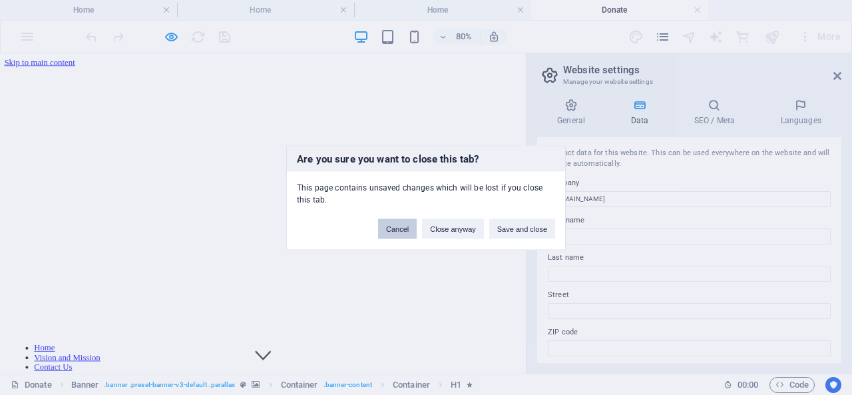
click at [391, 232] on button "Cancel" at bounding box center [397, 228] width 39 height 20
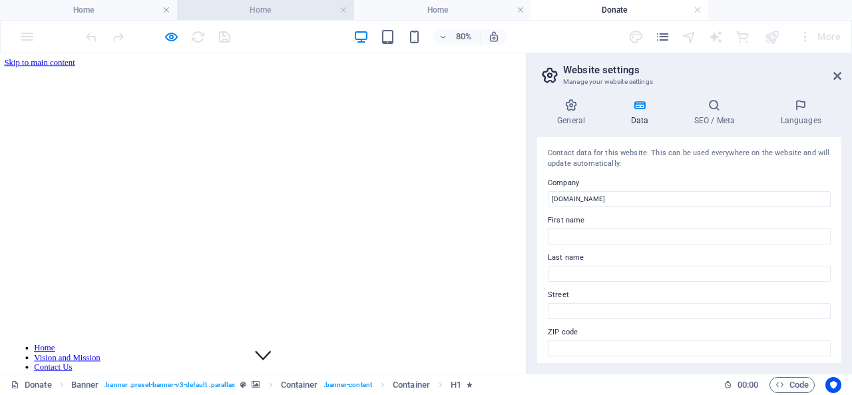
click at [261, 7] on h4 "Home" at bounding box center [265, 10] width 177 height 15
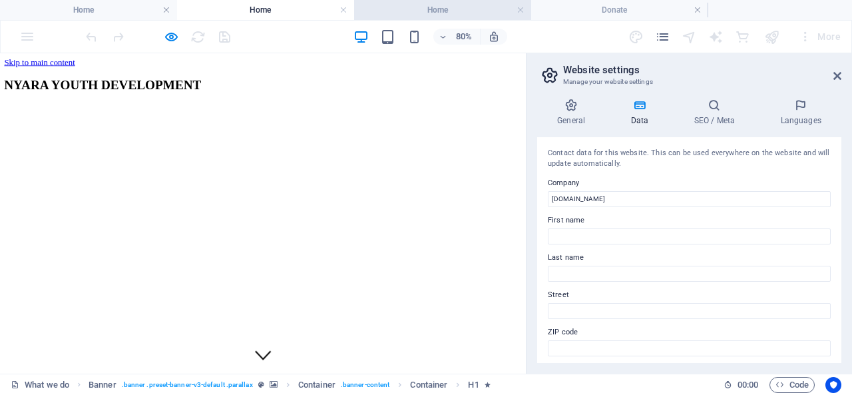
click at [432, 11] on h4 "Home" at bounding box center [442, 10] width 177 height 15
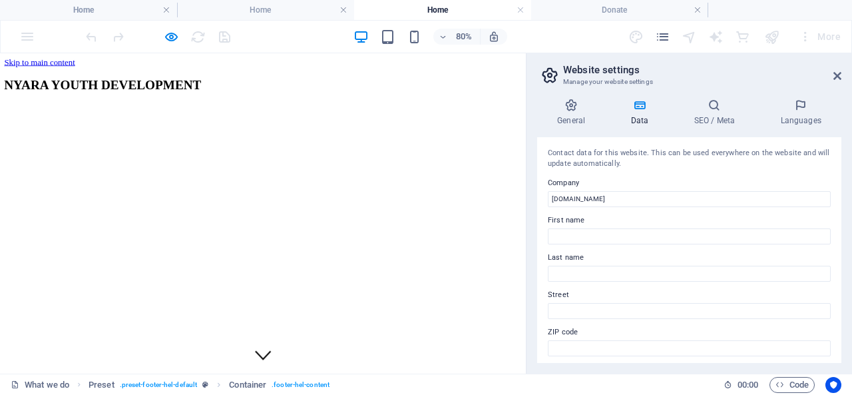
drag, startPoint x: 311, startPoint y: 264, endPoint x: 353, endPoint y: 281, distance: 45.7
click at [518, 11] on link at bounding box center [520, 10] width 8 height 13
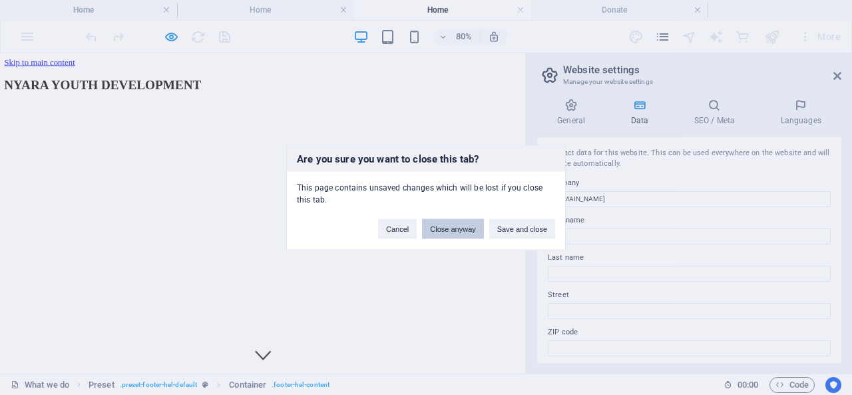
click at [462, 230] on button "Close anyway" at bounding box center [452, 228] width 61 height 20
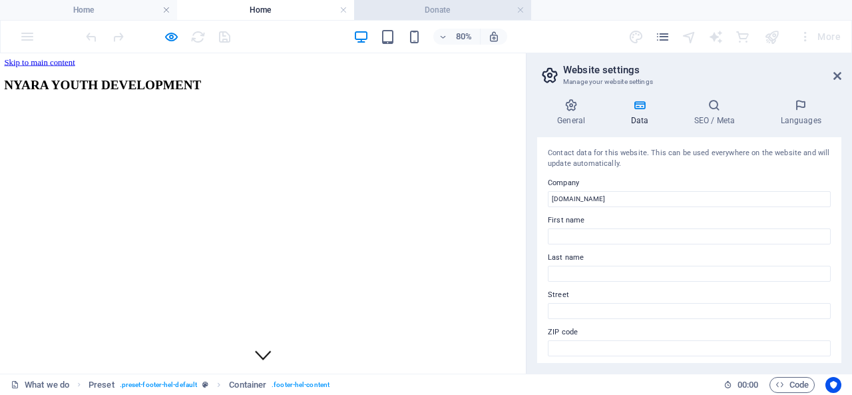
click at [461, 15] on h4 "Donate" at bounding box center [442, 10] width 177 height 15
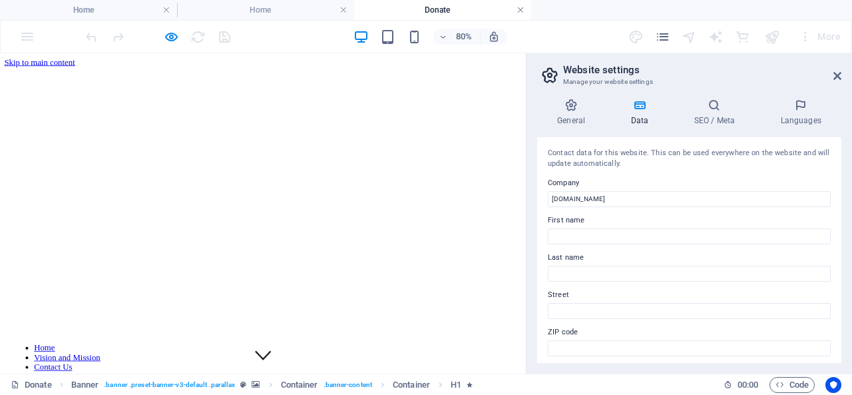
click at [520, 9] on link at bounding box center [520, 10] width 8 height 13
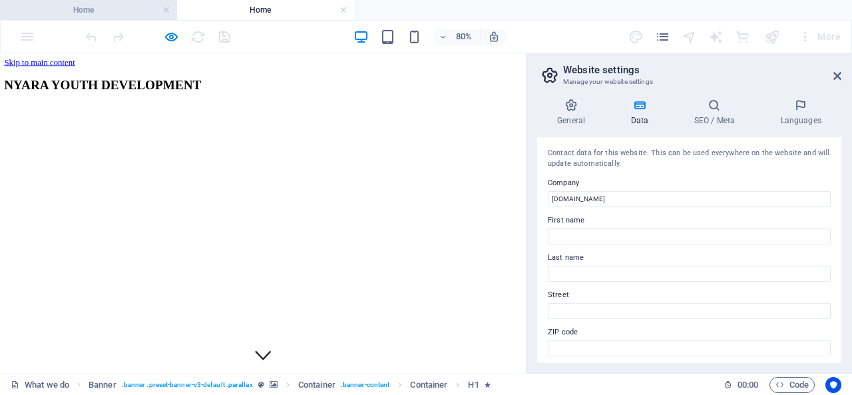
click at [96, 14] on h4 "Home" at bounding box center [88, 10] width 177 height 15
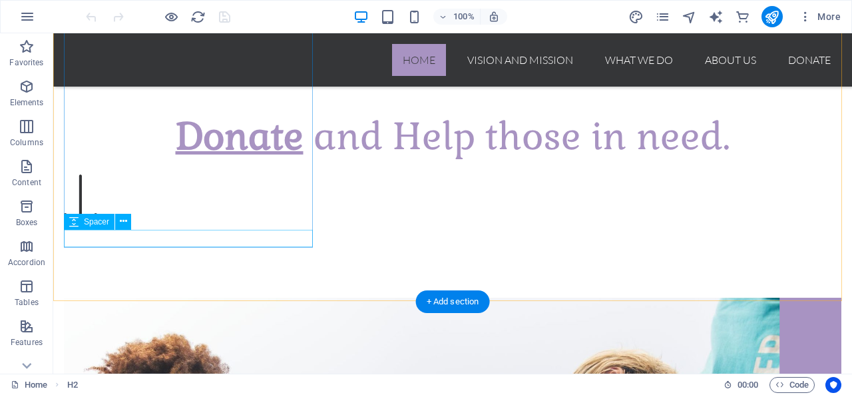
scroll to position [466, 0]
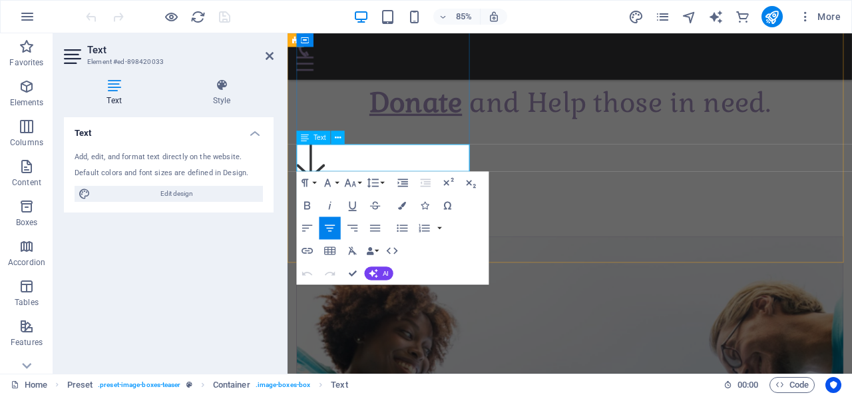
drag, startPoint x: 481, startPoint y: 184, endPoint x: 297, endPoint y: 174, distance: 184.0
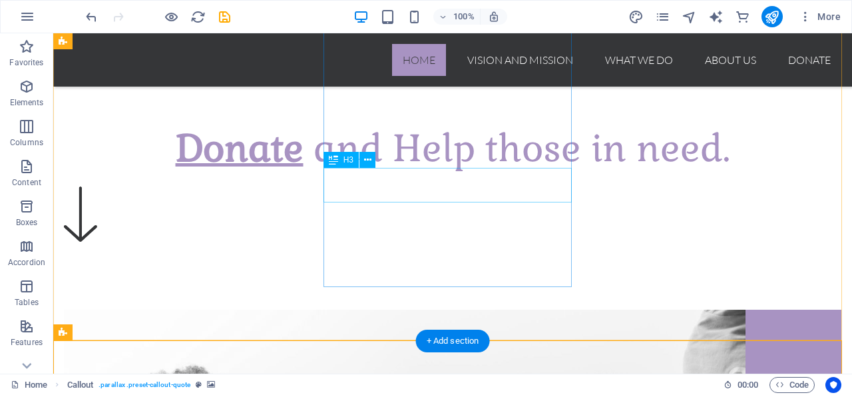
scroll to position [345, 0]
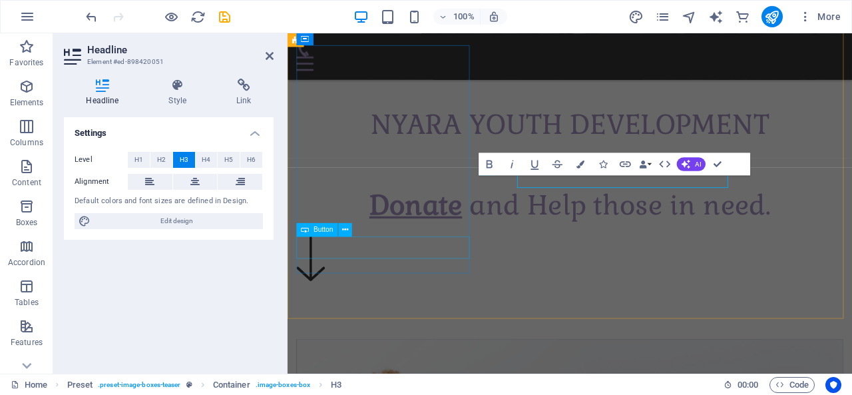
scroll to position [399, 0]
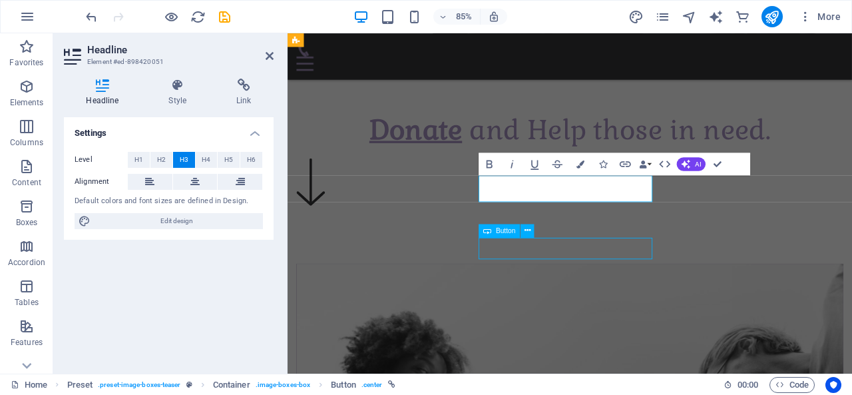
scroll to position [345, 0]
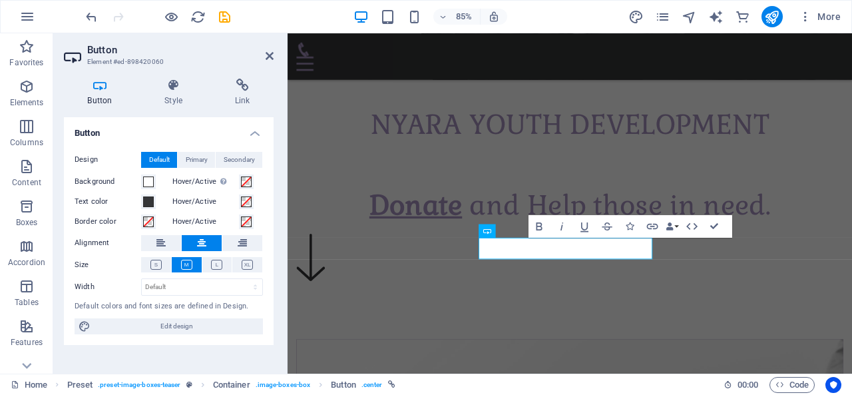
scroll to position [399, 0]
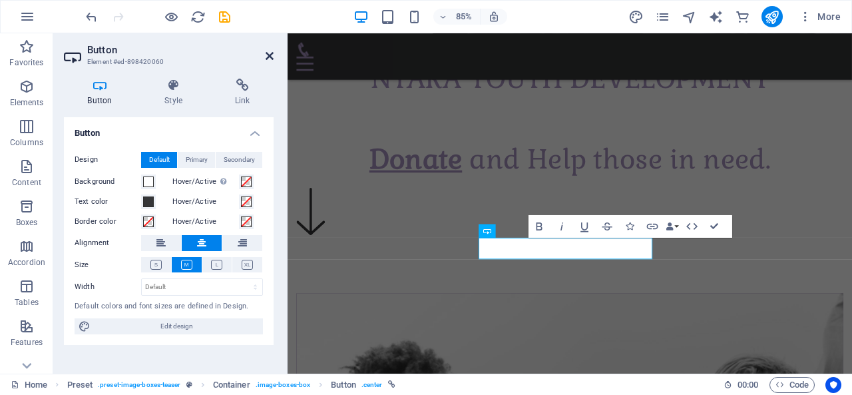
click at [268, 55] on icon at bounding box center [269, 56] width 8 height 11
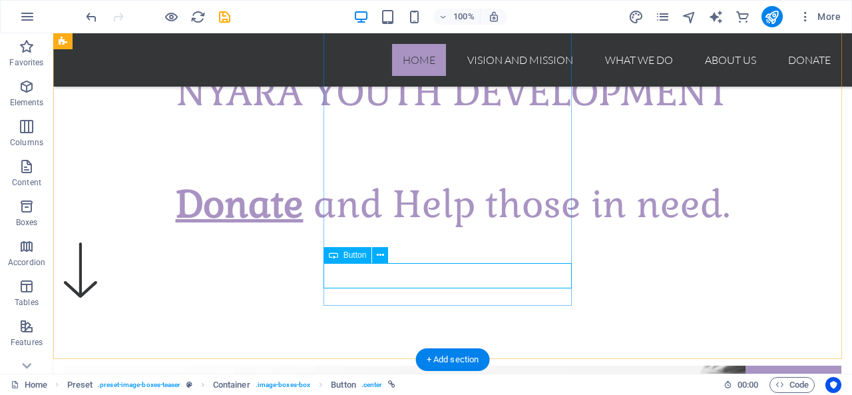
scroll to position [345, 0]
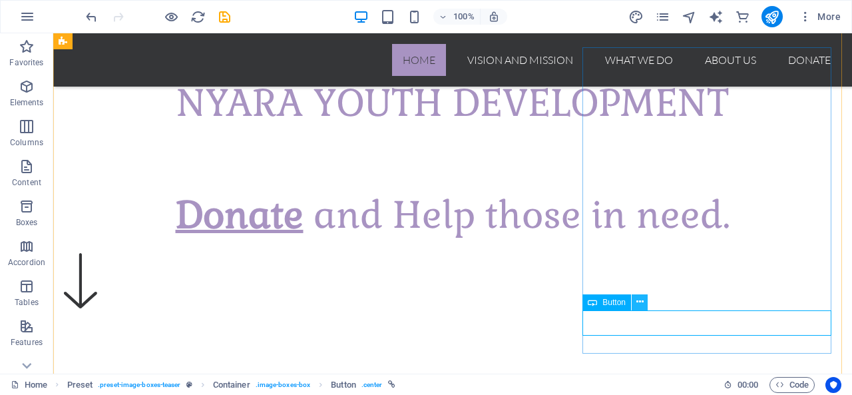
click at [637, 299] on icon at bounding box center [639, 302] width 7 height 14
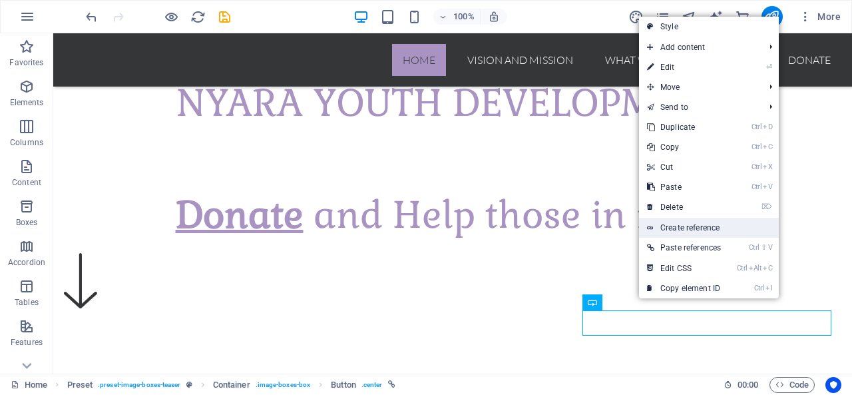
click at [690, 229] on link "Create reference" at bounding box center [709, 228] width 140 height 20
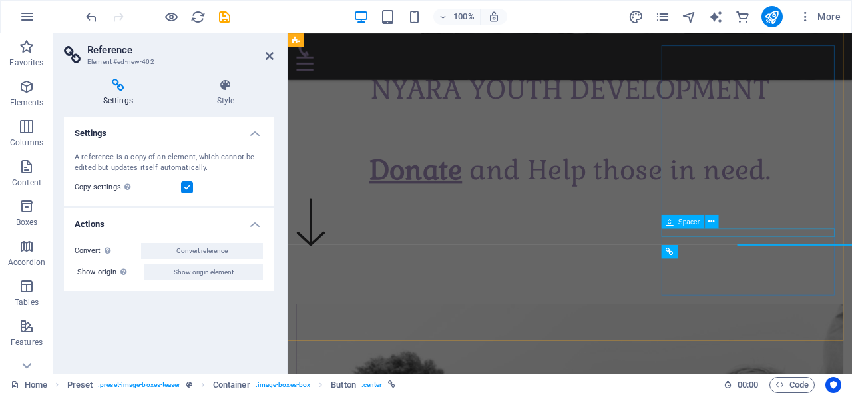
scroll to position [399, 0]
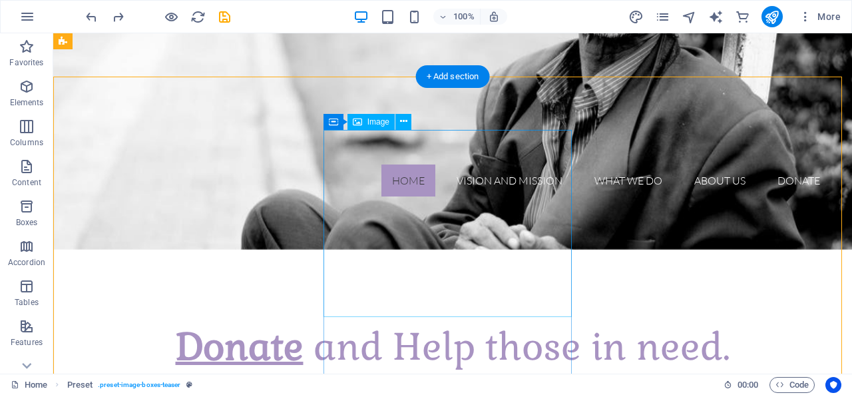
scroll to position [212, 0]
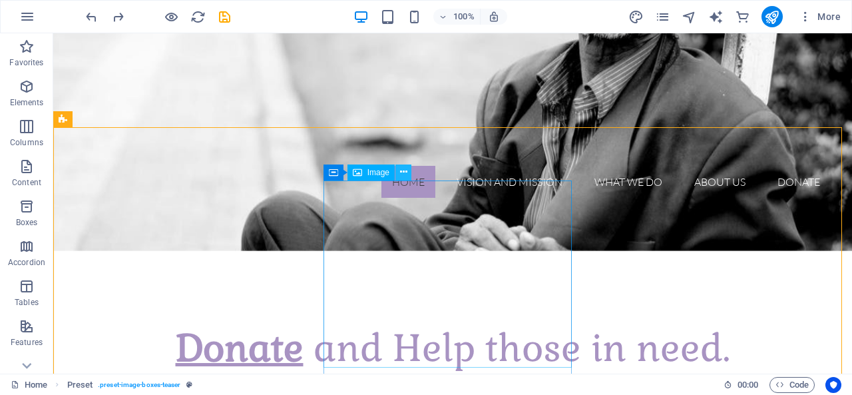
click at [402, 170] on icon at bounding box center [403, 172] width 7 height 14
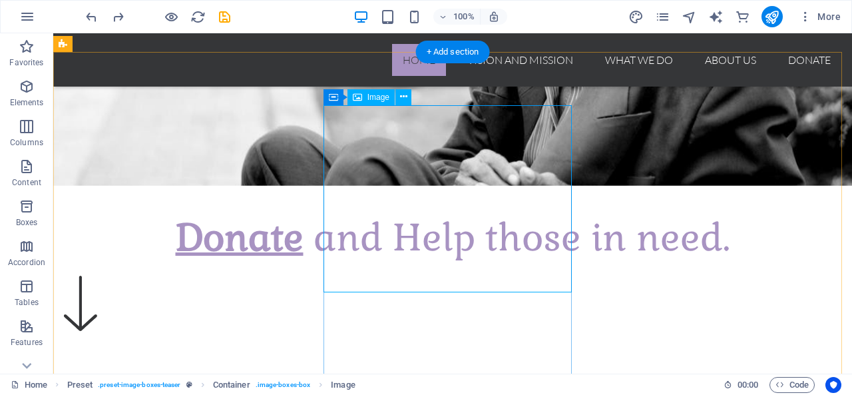
scroll to position [345, 0]
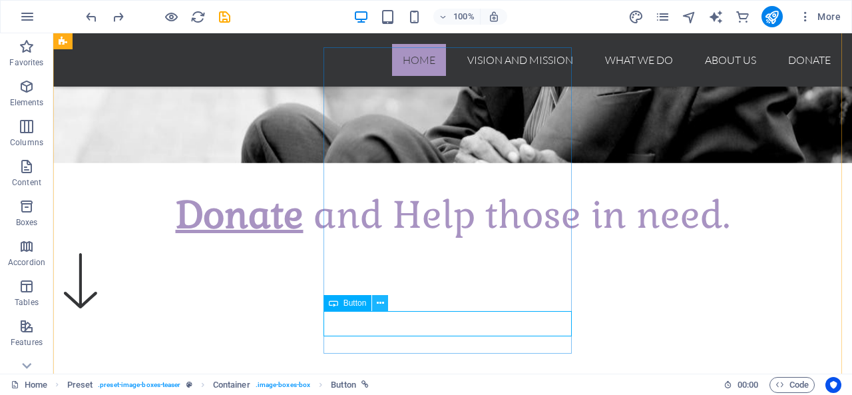
click at [377, 303] on icon at bounding box center [380, 303] width 7 height 14
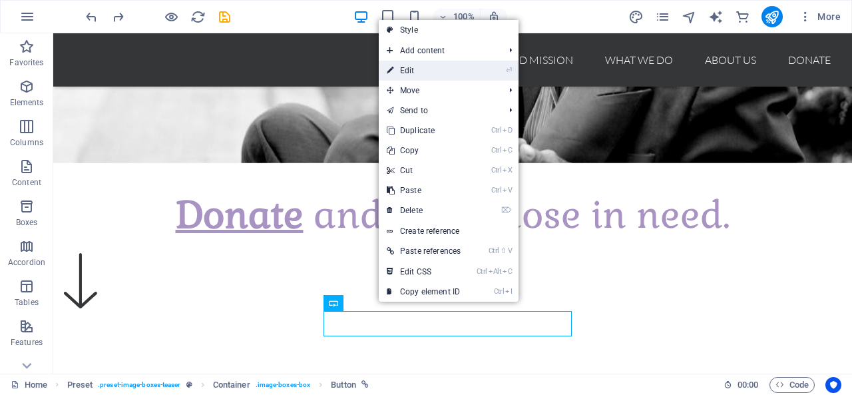
click at [415, 68] on link "⏎ Edit" at bounding box center [424, 71] width 90 height 20
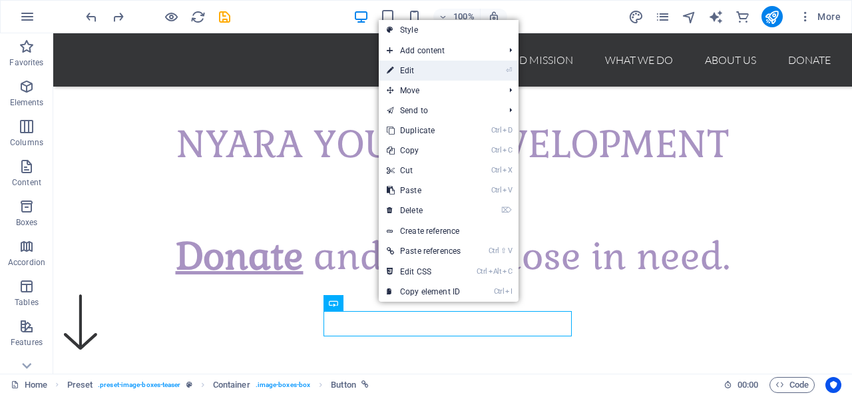
scroll to position [399, 0]
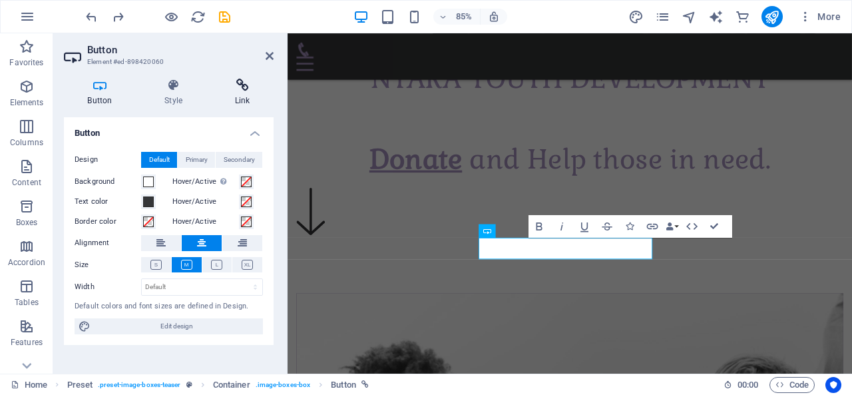
click at [247, 94] on h4 "Link" at bounding box center [242, 93] width 63 height 28
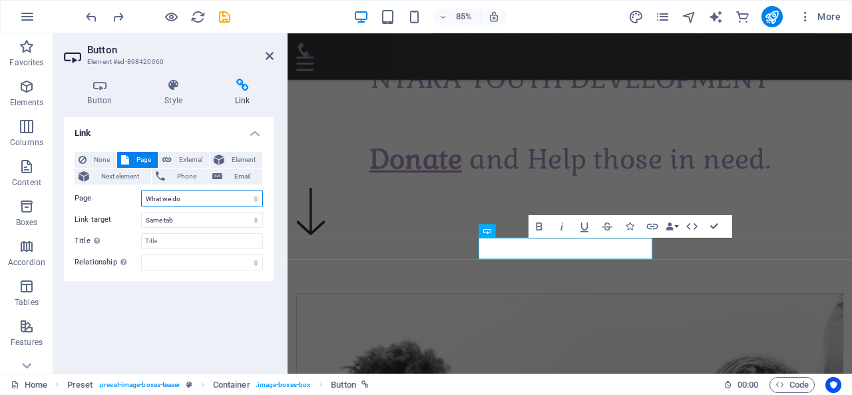
click at [232, 200] on select "Home Vision and Mission What we do About us Donate" at bounding box center [202, 198] width 122 height 16
select select "1"
click at [141, 190] on select "Home Vision and Mission What we do About us Donate" at bounding box center [202, 198] width 122 height 16
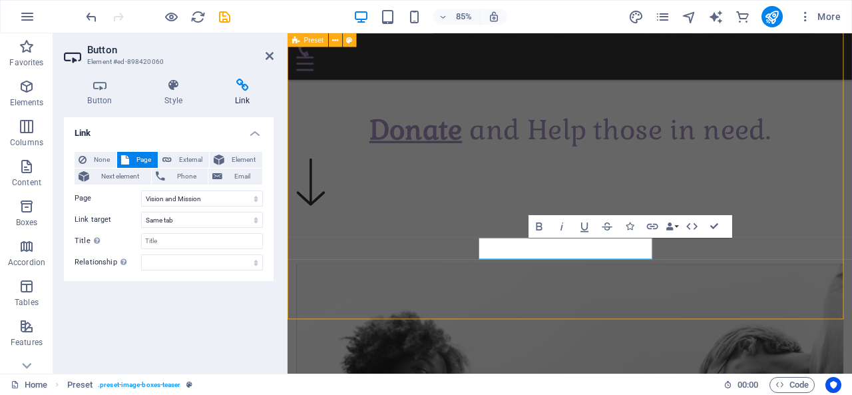
scroll to position [345, 0]
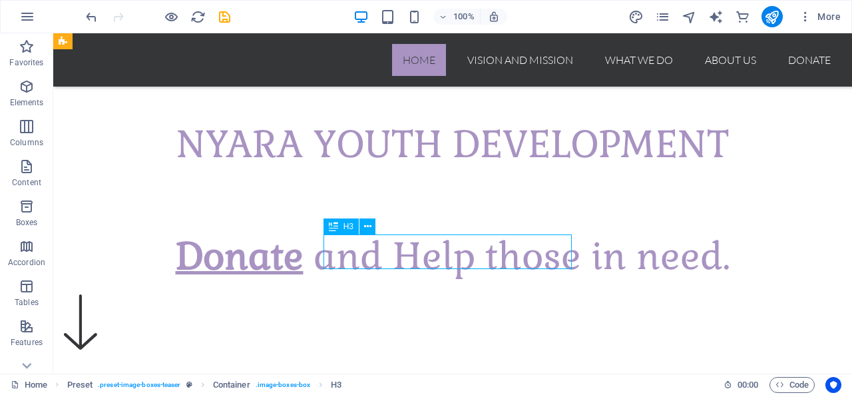
scroll to position [399, 0]
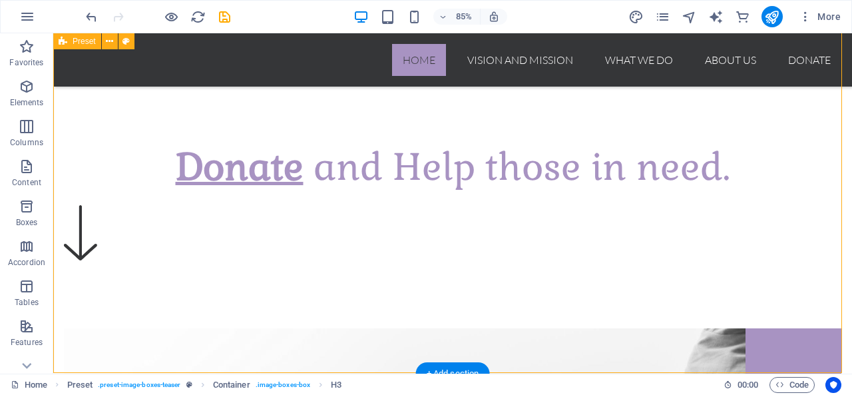
scroll to position [379, 0]
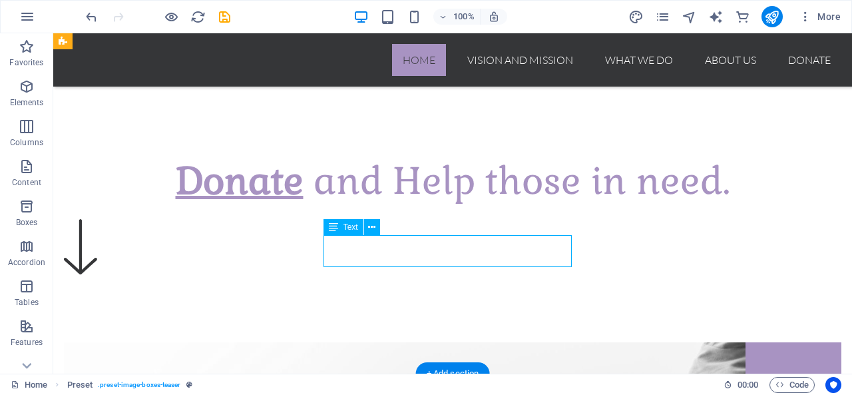
drag, startPoint x: 438, startPoint y: 253, endPoint x: 232, endPoint y: 289, distance: 210.1
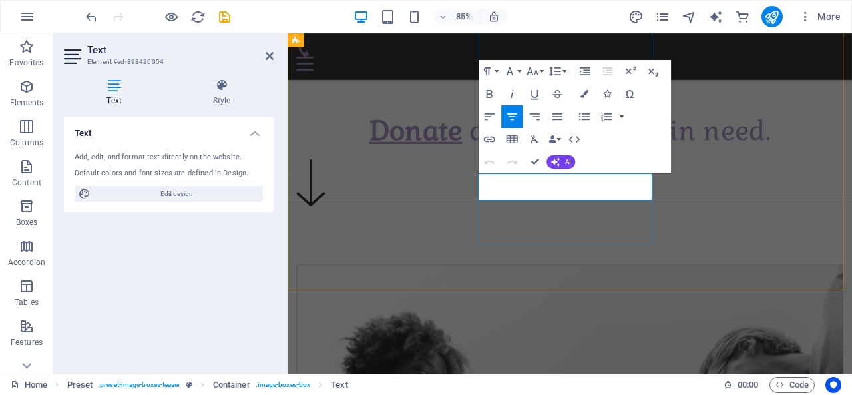
drag, startPoint x: 691, startPoint y: 221, endPoint x: 519, endPoint y: 198, distance: 173.8
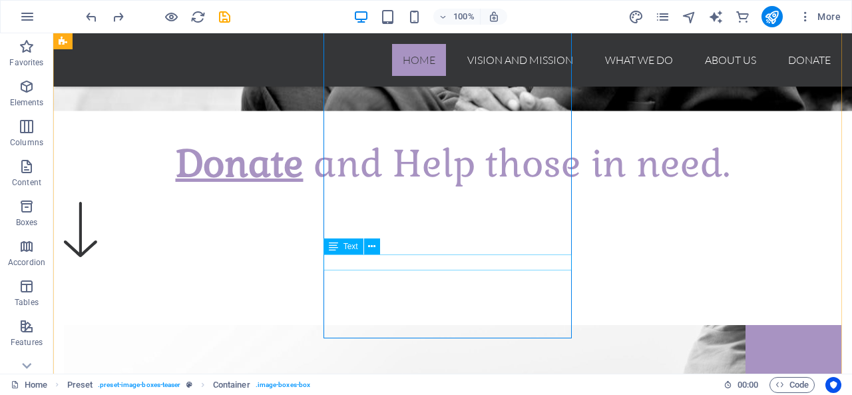
scroll to position [417, 0]
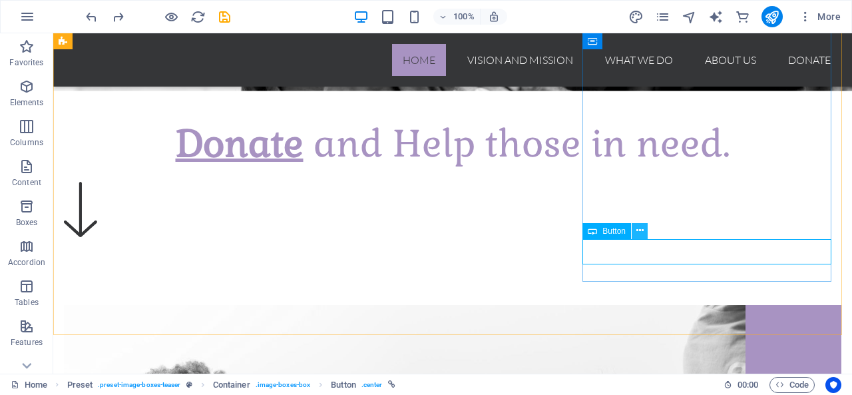
click at [639, 233] on icon at bounding box center [639, 231] width 7 height 14
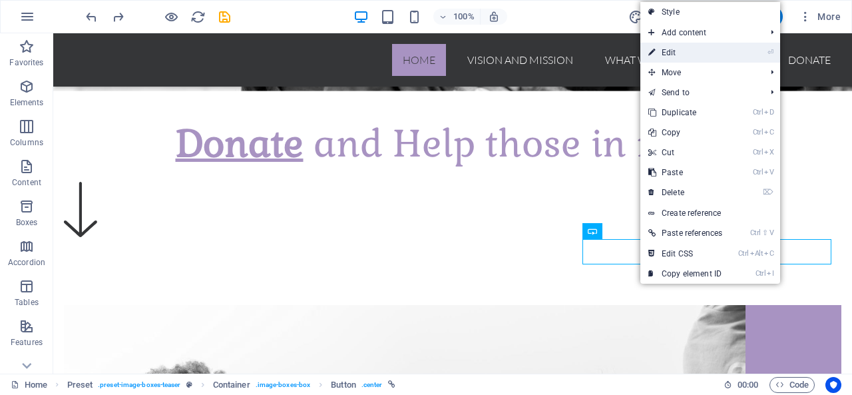
drag, startPoint x: 683, startPoint y: 53, endPoint x: 462, endPoint y: 27, distance: 221.7
click at [683, 53] on link "⏎ Edit" at bounding box center [685, 53] width 90 height 20
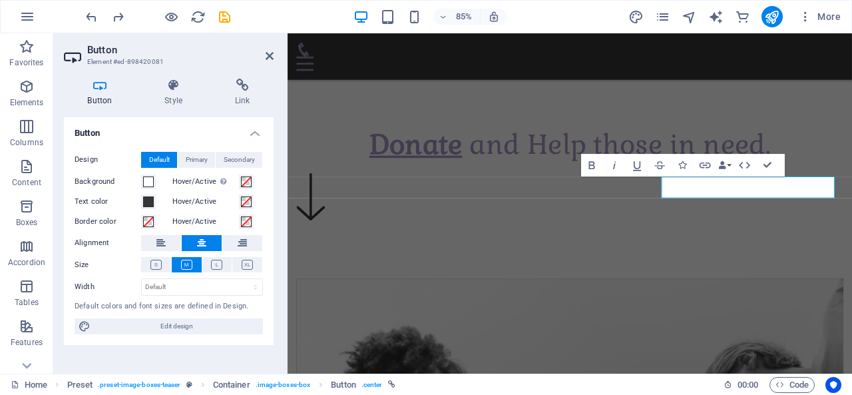
scroll to position [470, 0]
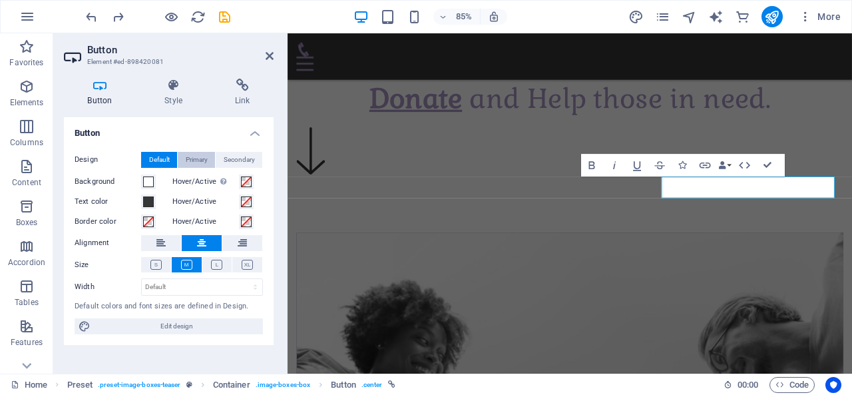
click at [200, 159] on span "Primary" at bounding box center [197, 160] width 22 height 16
click at [236, 162] on span "Secondary" at bounding box center [239, 160] width 31 height 16
click at [166, 163] on span "Default" at bounding box center [159, 160] width 21 height 16
click at [237, 92] on h4 "Link" at bounding box center [242, 93] width 63 height 28
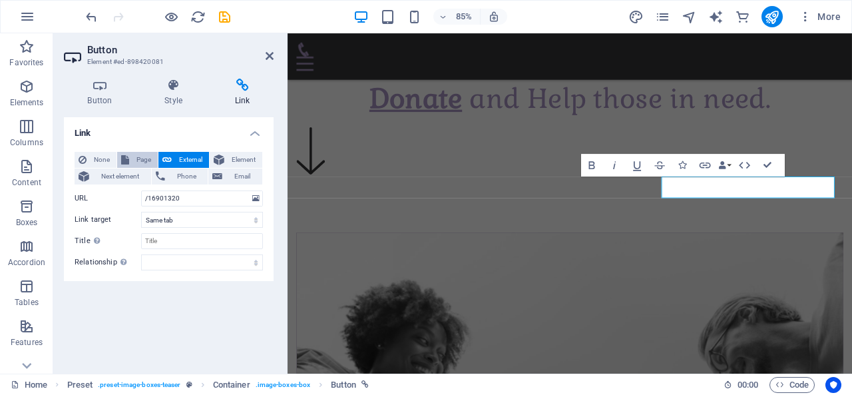
click at [133, 157] on span "Page" at bounding box center [143, 160] width 21 height 16
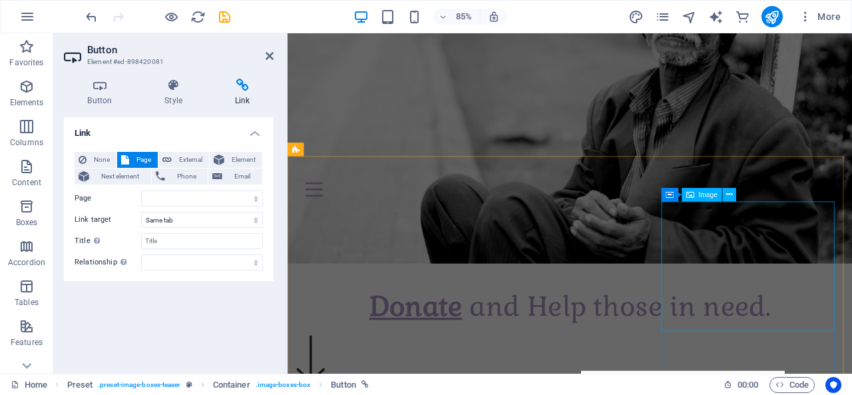
scroll to position [266, 0]
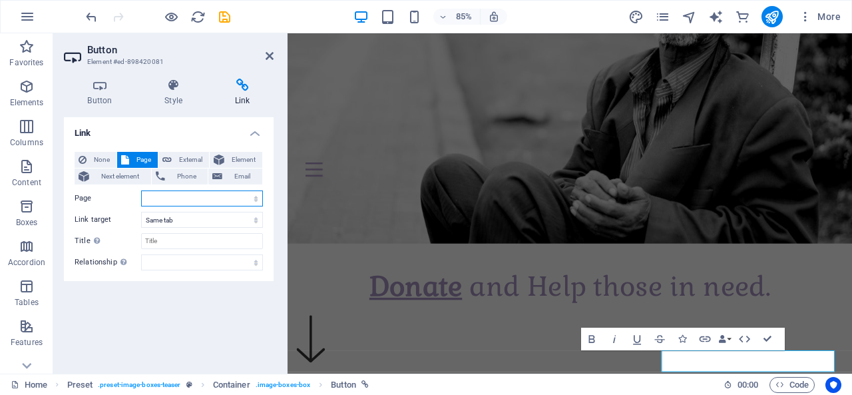
click at [230, 200] on select "Home Vision and Mission What we do About us Donate" at bounding box center [202, 198] width 122 height 16
select select "2"
click at [141, 190] on select "Home Vision and Mission What we do About us Donate" at bounding box center [202, 198] width 122 height 16
click at [267, 59] on icon at bounding box center [269, 56] width 8 height 11
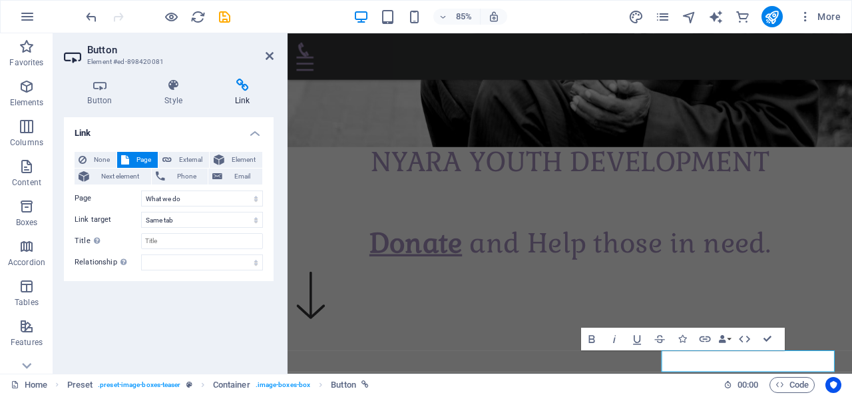
scroll to position [464, 0]
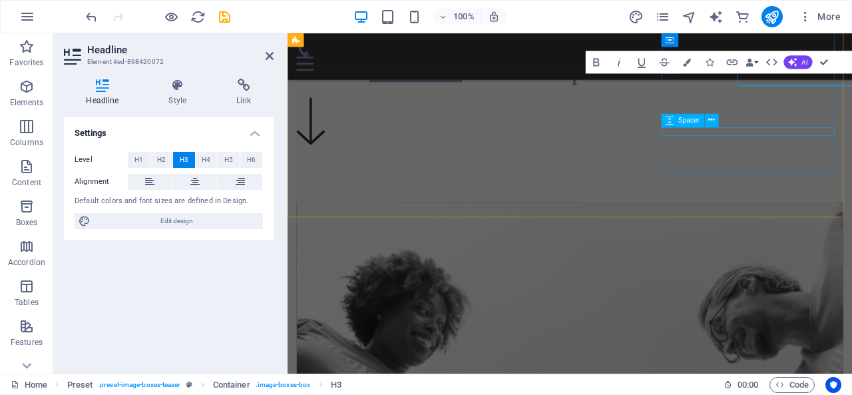
scroll to position [518, 0]
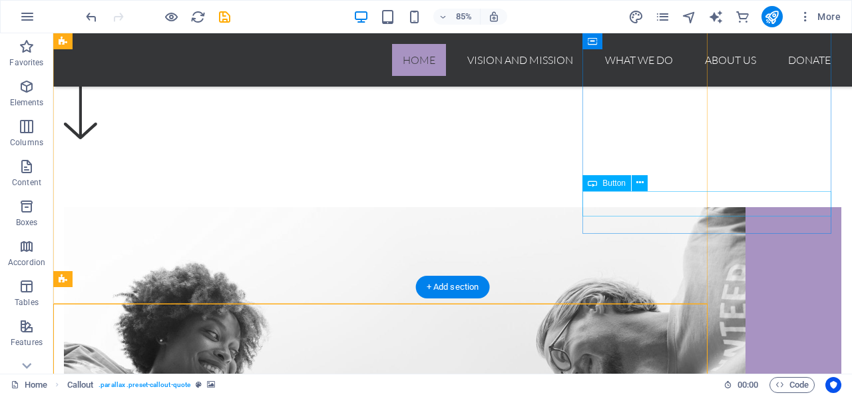
scroll to position [464, 0]
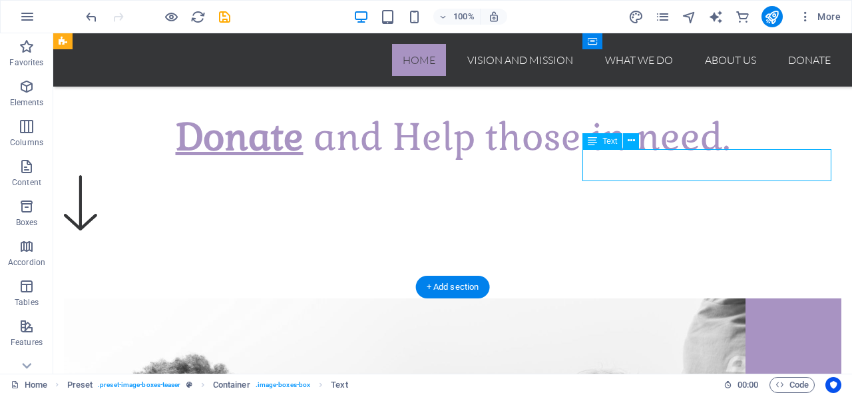
scroll to position [518, 0]
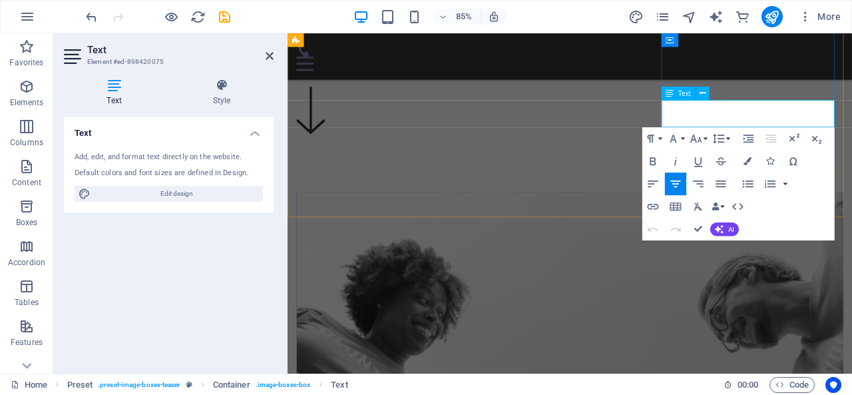
drag, startPoint x: 909, startPoint y: 137, endPoint x: 736, endPoint y: 140, distance: 173.0
drag, startPoint x: 909, startPoint y: 134, endPoint x: 734, endPoint y: 120, distance: 175.6
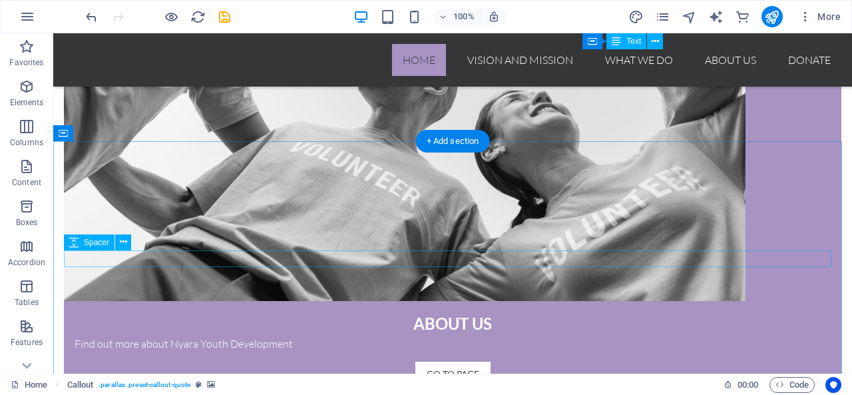
scroll to position [797, 0]
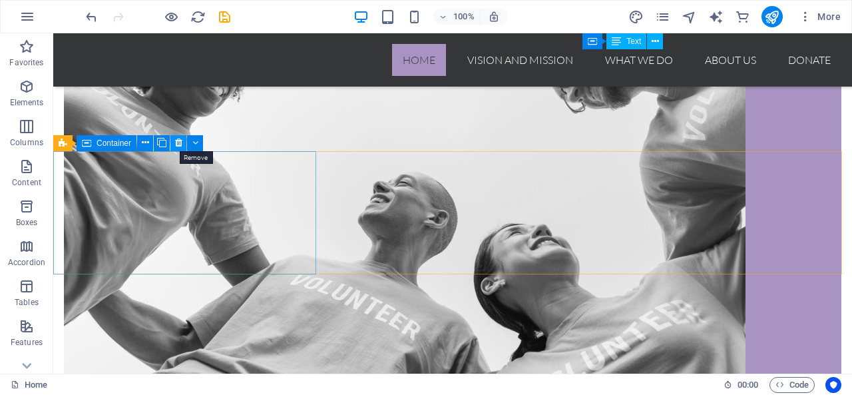
click at [178, 144] on icon at bounding box center [178, 143] width 7 height 14
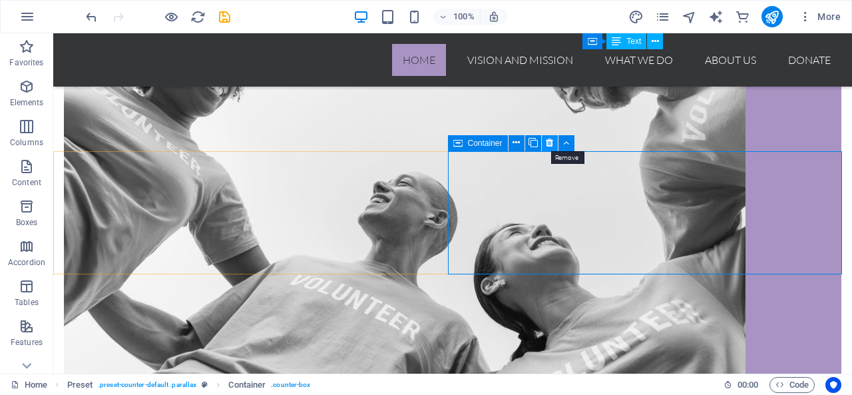
click at [547, 141] on icon at bounding box center [549, 143] width 7 height 14
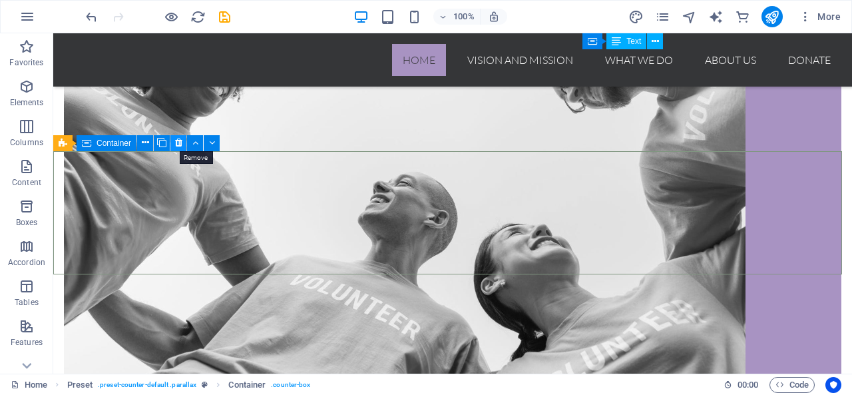
click at [176, 141] on icon at bounding box center [178, 143] width 7 height 14
click at [178, 140] on icon at bounding box center [178, 143] width 7 height 14
click at [178, 143] on icon at bounding box center [178, 143] width 7 height 14
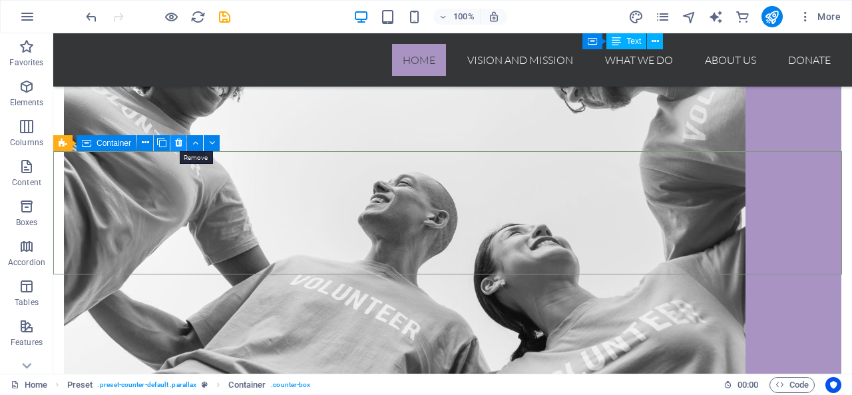
click at [180, 142] on icon at bounding box center [178, 143] width 7 height 14
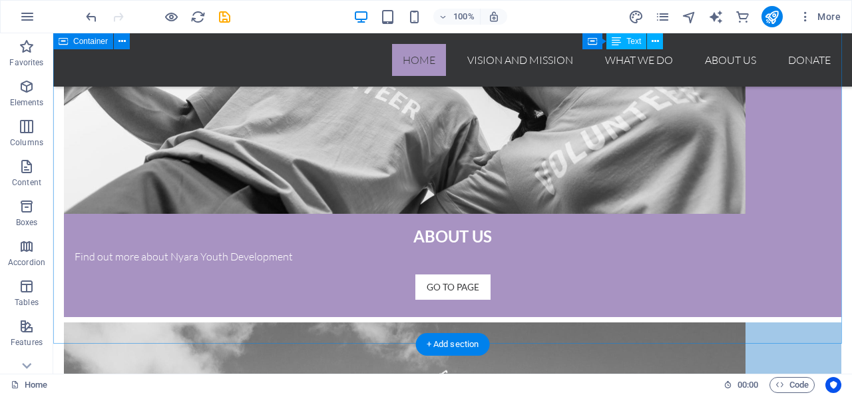
scroll to position [930, 0]
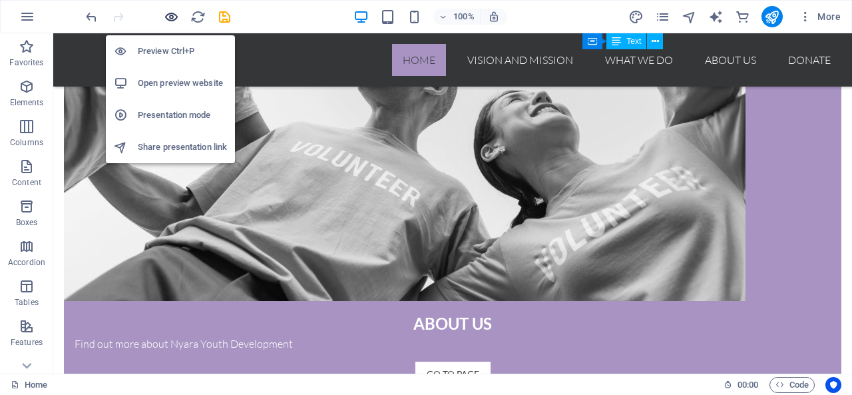
click at [168, 22] on icon "button" at bounding box center [171, 16] width 15 height 15
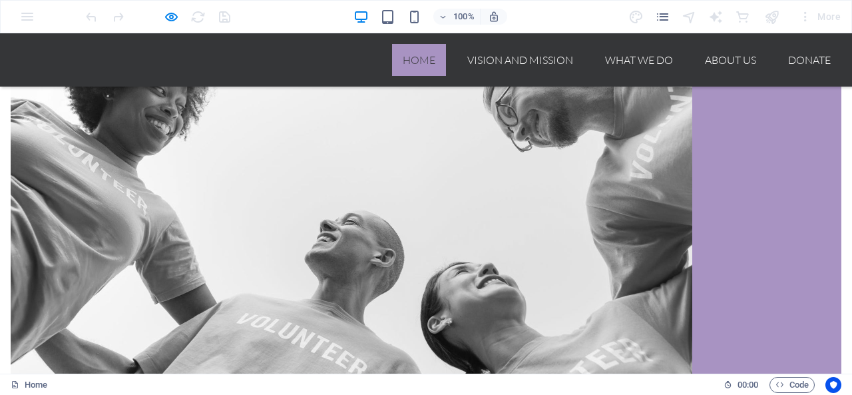
scroll to position [732, 0]
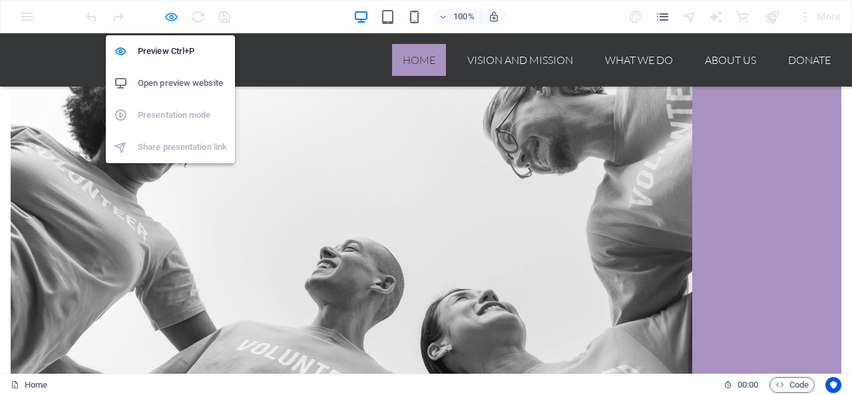
drag, startPoint x: 172, startPoint y: 19, endPoint x: 182, endPoint y: 44, distance: 26.9
click at [172, 19] on icon "button" at bounding box center [171, 16] width 15 height 15
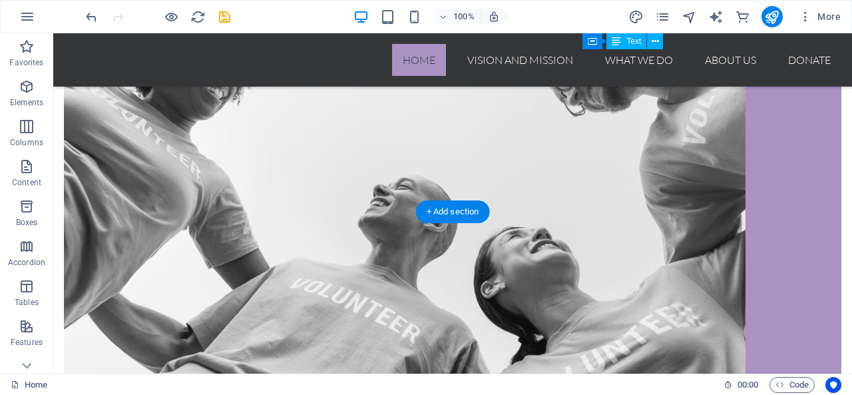
scroll to position [865, 0]
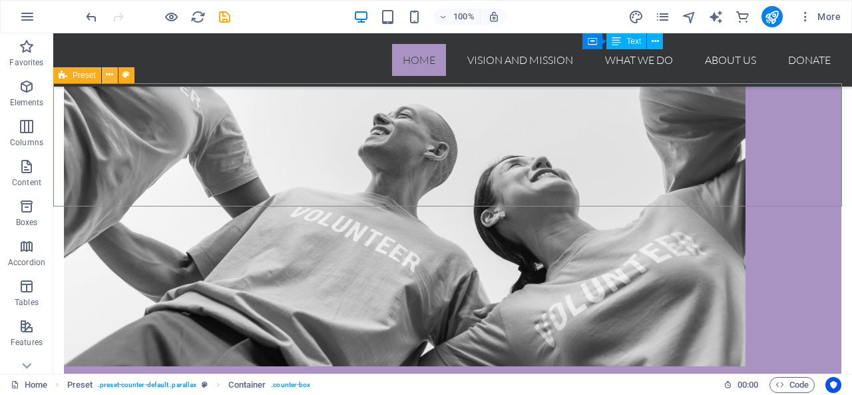
click at [109, 77] on icon at bounding box center [109, 75] width 7 height 14
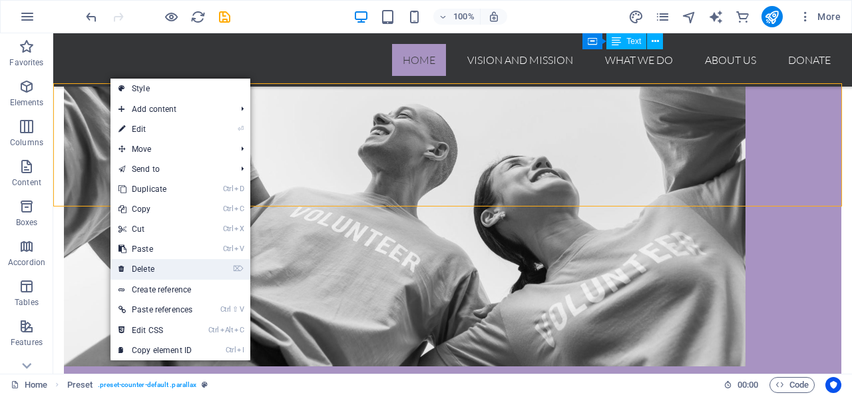
click at [146, 265] on link "⌦ Delete" at bounding box center [155, 269] width 90 height 20
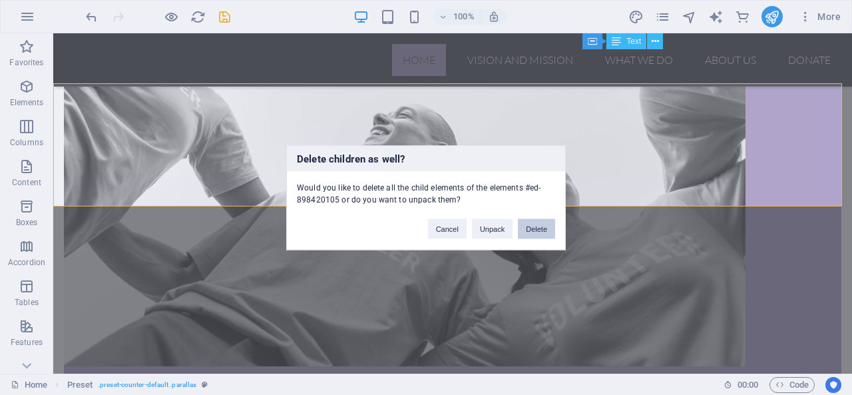
drag, startPoint x: 534, startPoint y: 228, endPoint x: 480, endPoint y: 194, distance: 62.8
click at [534, 228] on button "Delete" at bounding box center [536, 228] width 37 height 20
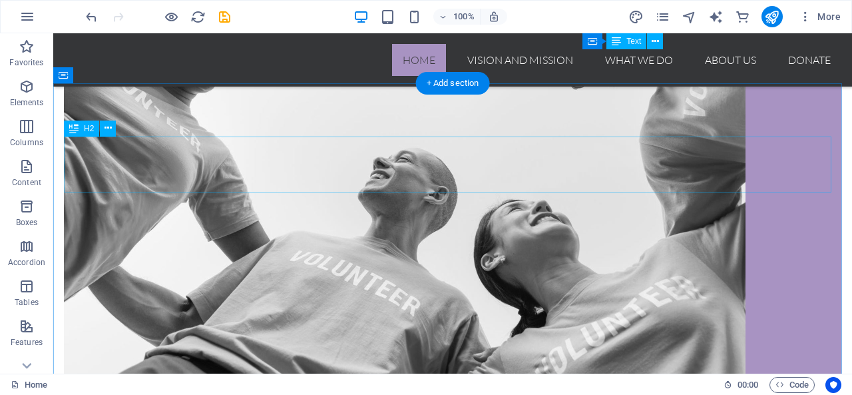
scroll to position [798, 0]
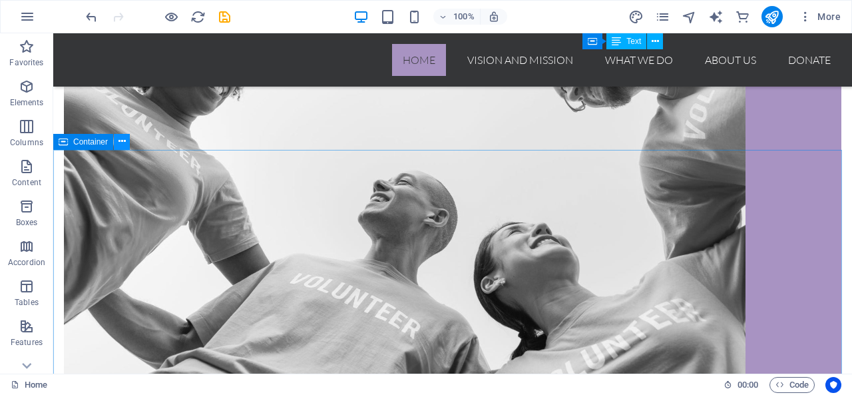
click at [120, 142] on icon at bounding box center [121, 141] width 7 height 14
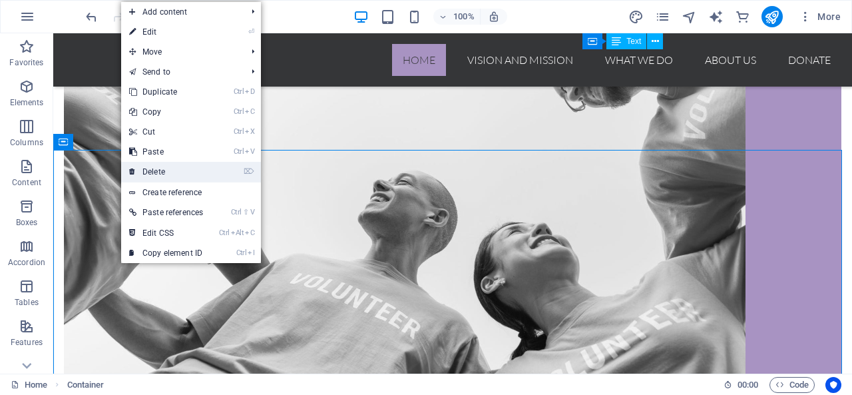
click at [163, 172] on link "⌦ Delete" at bounding box center [166, 172] width 90 height 20
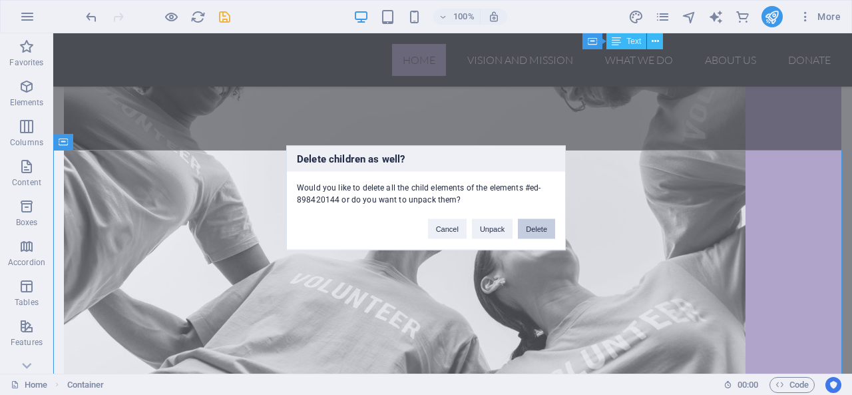
click at [539, 232] on button "Delete" at bounding box center [536, 228] width 37 height 20
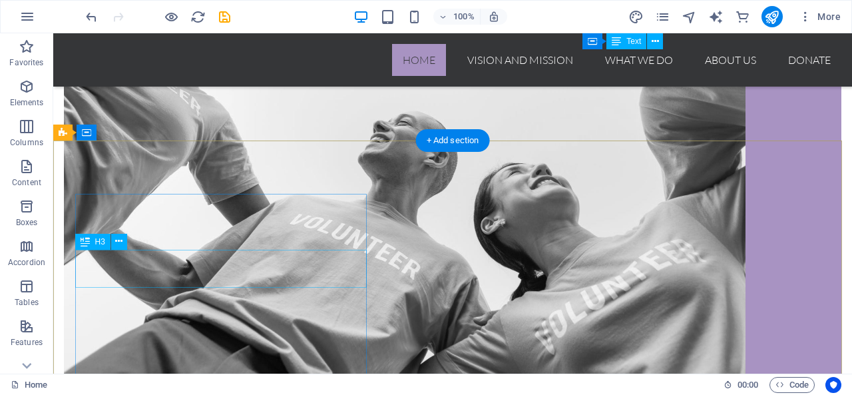
scroll to position [901, 0]
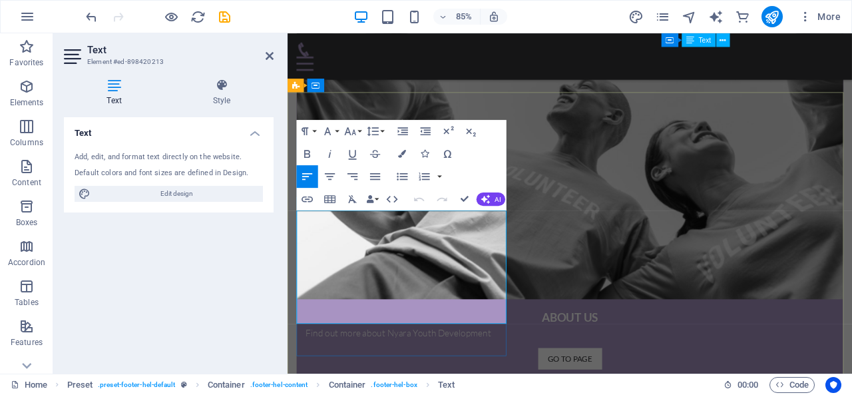
drag, startPoint x: 454, startPoint y: 247, endPoint x: 313, endPoint y: 251, distance: 141.8
copy p "[DOMAIN_NAME]"
drag, startPoint x: 315, startPoint y: 331, endPoint x: 327, endPoint y: 342, distance: 15.5
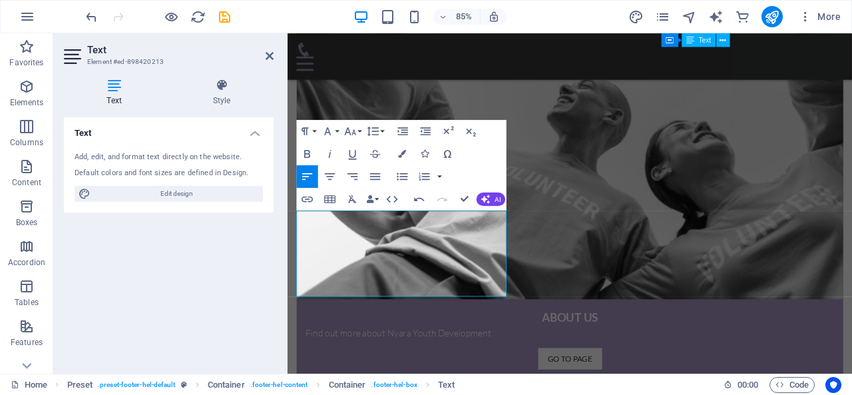
click at [232, 329] on div "Text Add, edit, and format text directly on the website. Default colors and fon…" at bounding box center [169, 240] width 210 height 246
click at [269, 55] on icon at bounding box center [269, 56] width 8 height 11
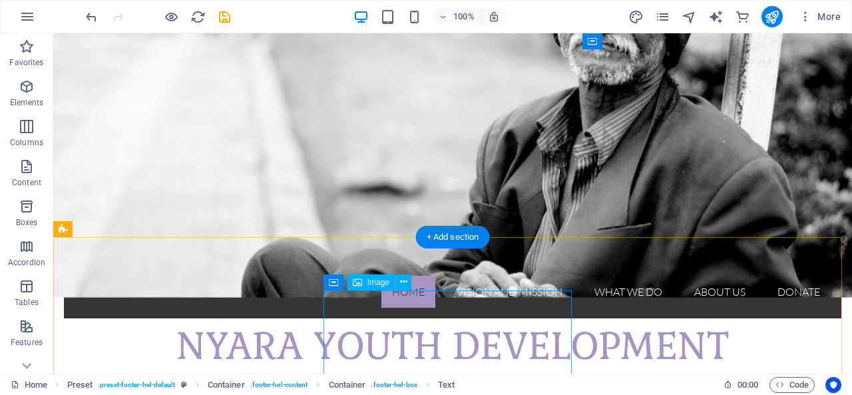
scroll to position [0, 0]
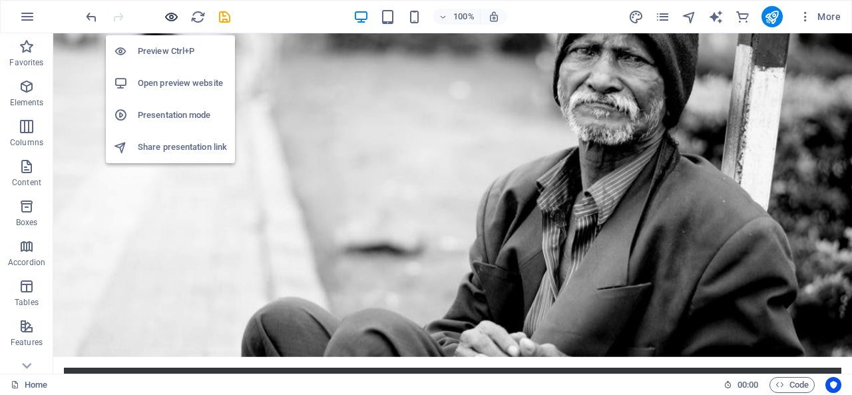
click at [173, 16] on icon "button" at bounding box center [171, 16] width 15 height 15
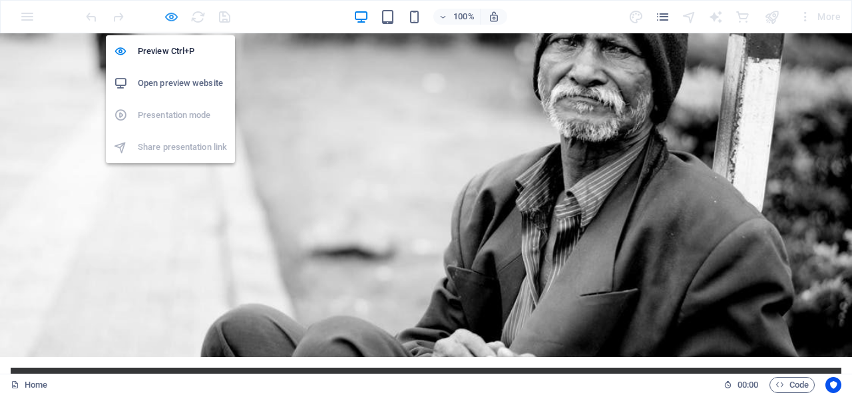
click at [172, 19] on icon "button" at bounding box center [171, 16] width 15 height 15
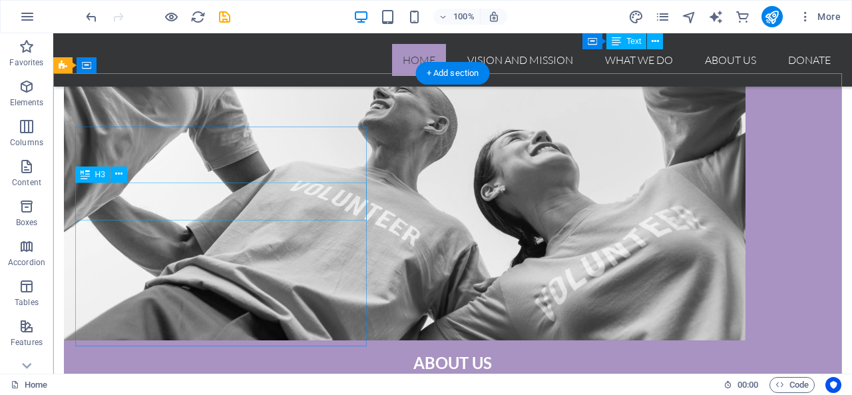
scroll to position [901, 0]
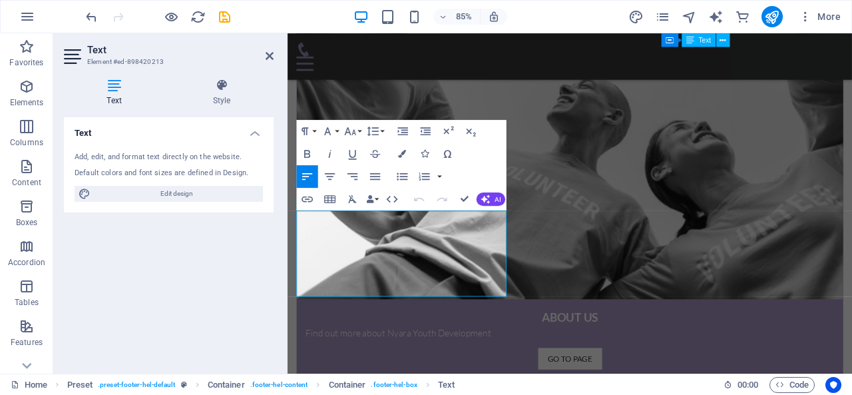
drag, startPoint x: 462, startPoint y: 337, endPoint x: 285, endPoint y: 335, distance: 177.0
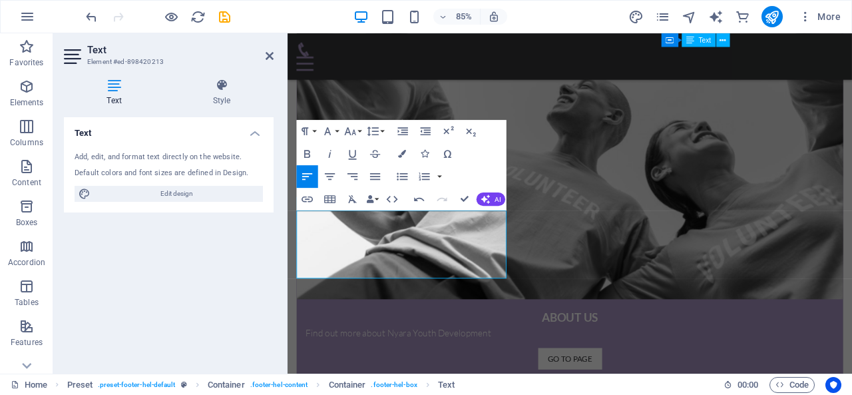
click at [148, 291] on div "Text Add, edit, and format text directly on the website. Default colors and fon…" at bounding box center [169, 240] width 210 height 246
click at [189, 261] on div "Text Add, edit, and format text directly on the website. Default colors and fon…" at bounding box center [169, 240] width 210 height 246
click at [275, 55] on aside "Text Element #ed-898420213 Text Style Text Add, edit, and format text directly …" at bounding box center [170, 203] width 234 height 340
click at [269, 58] on icon at bounding box center [269, 56] width 8 height 11
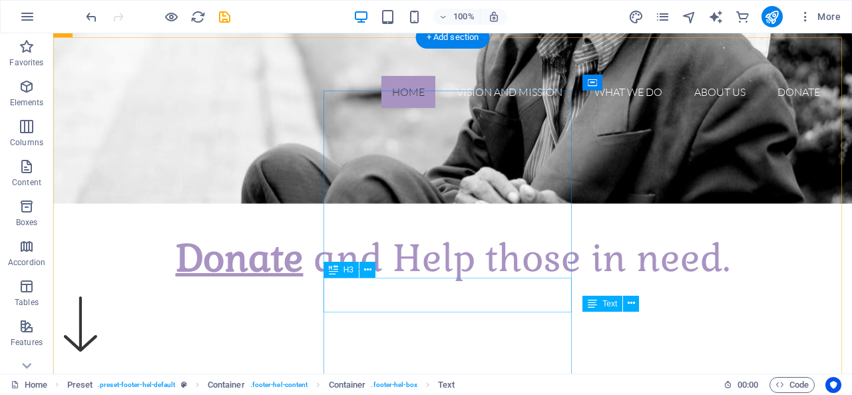
scroll to position [0, 0]
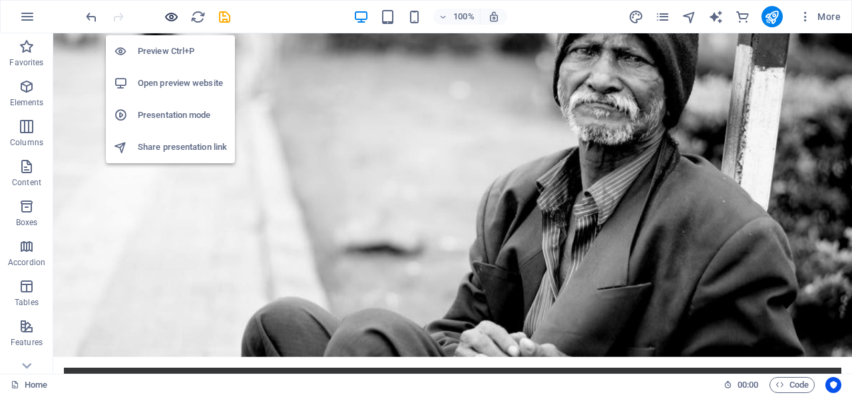
click at [172, 13] on icon "button" at bounding box center [171, 16] width 15 height 15
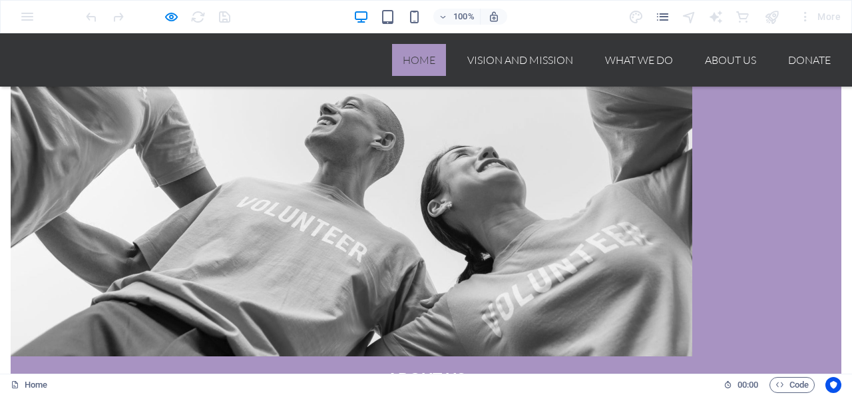
scroll to position [914, 0]
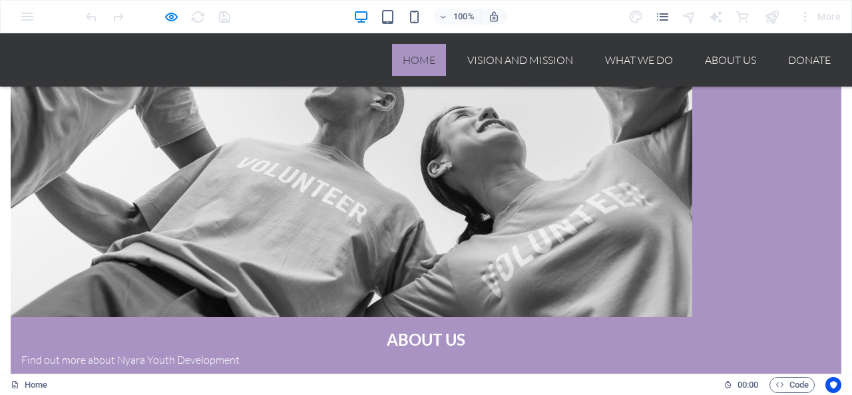
click button "Send"
click input "I have read and understand the privacy policy."
checkbox input "true"
click button "Send"
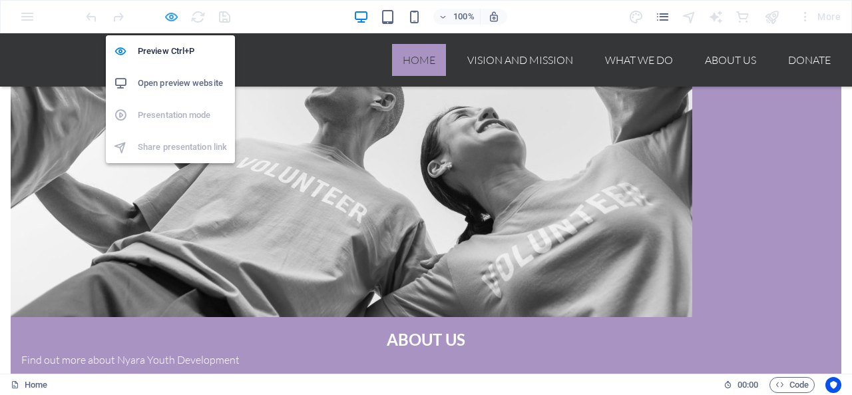
click at [172, 15] on icon "button" at bounding box center [171, 16] width 15 height 15
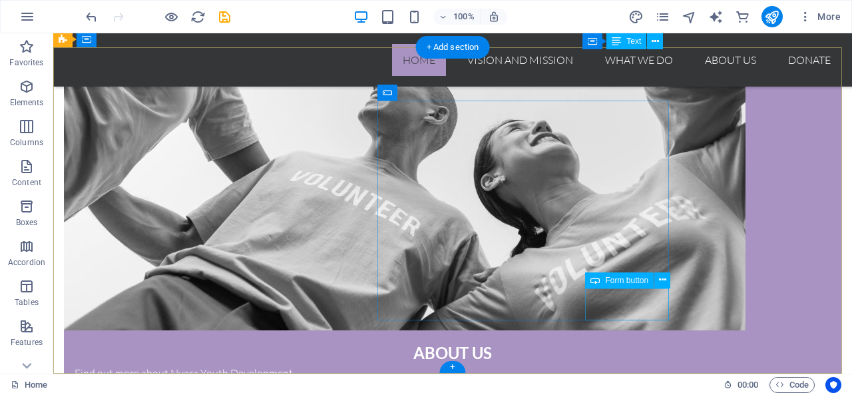
click div "Send"
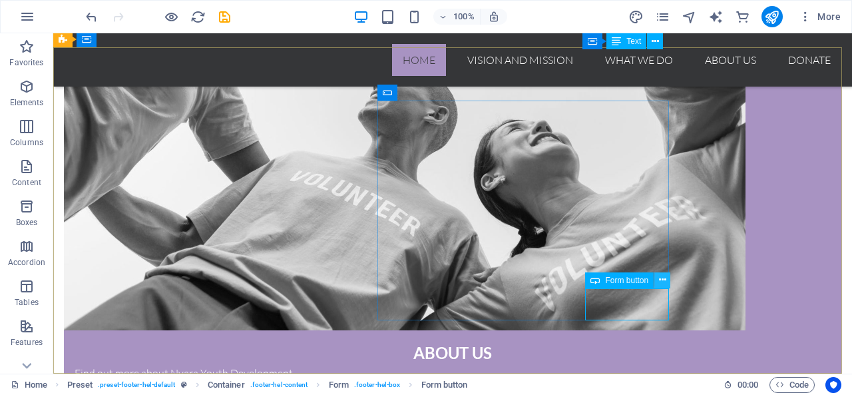
click at [659, 280] on icon at bounding box center [662, 280] width 7 height 14
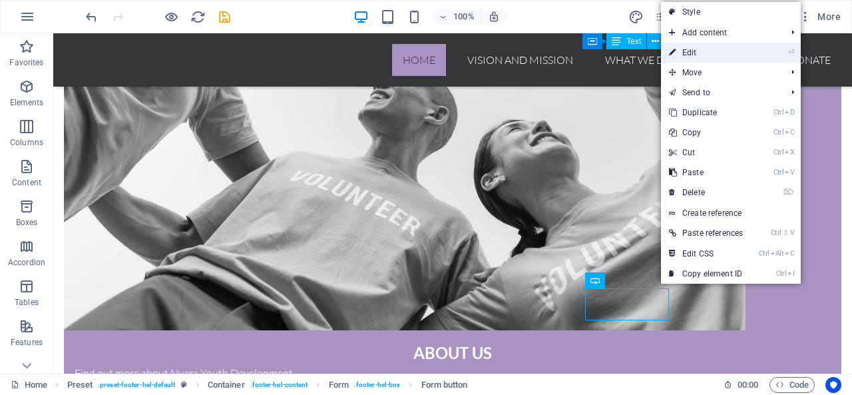
click at [707, 51] on link "⏎ Edit" at bounding box center [706, 53] width 90 height 20
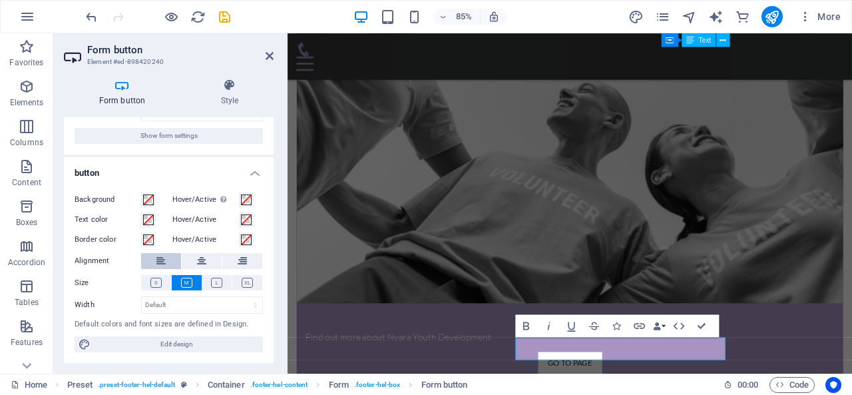
scroll to position [0, 0]
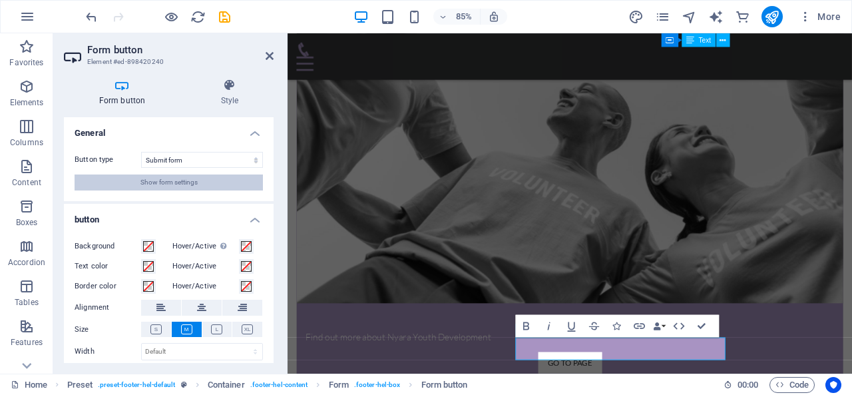
click at [180, 178] on span "Show form settings" at bounding box center [168, 182] width 57 height 16
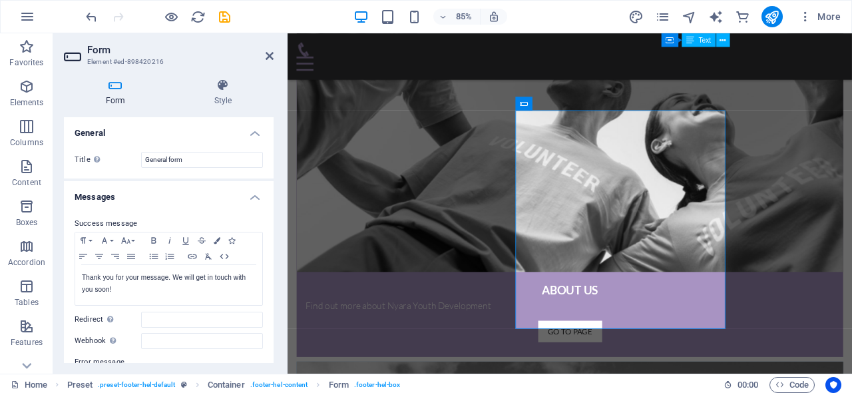
click at [273, 56] on aside "Form Element #ed-898420216 Form Style General Title Define a name for the form.…" at bounding box center [170, 203] width 234 height 340
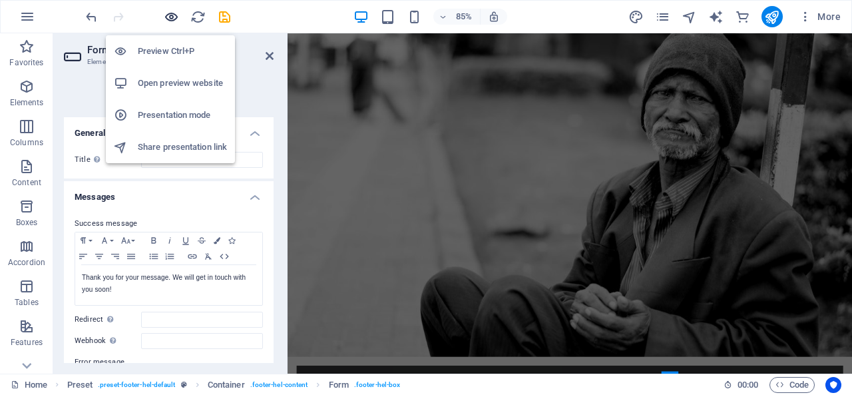
click at [172, 15] on icon "button" at bounding box center [171, 16] width 15 height 15
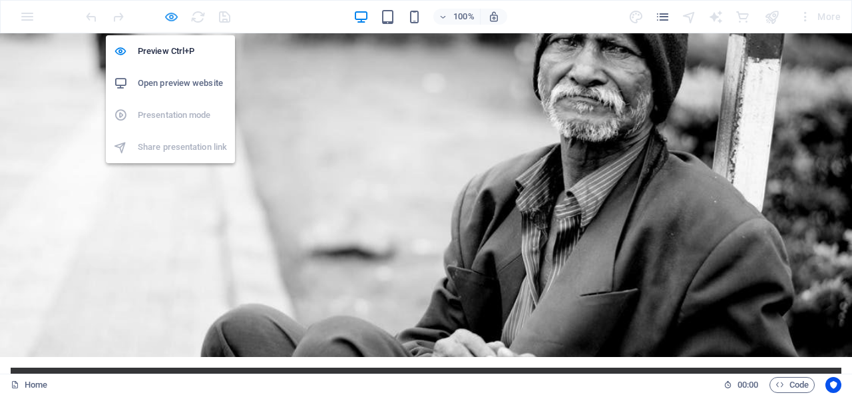
click at [174, 17] on icon "button" at bounding box center [171, 16] width 15 height 15
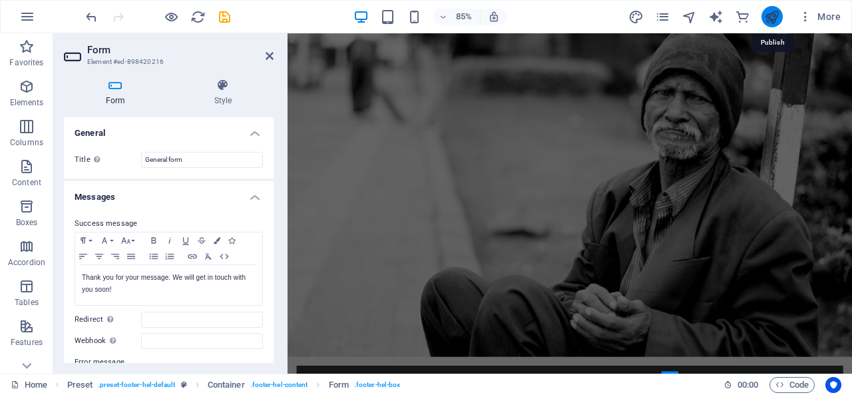
click at [768, 16] on icon "publish" at bounding box center [771, 16] width 15 height 15
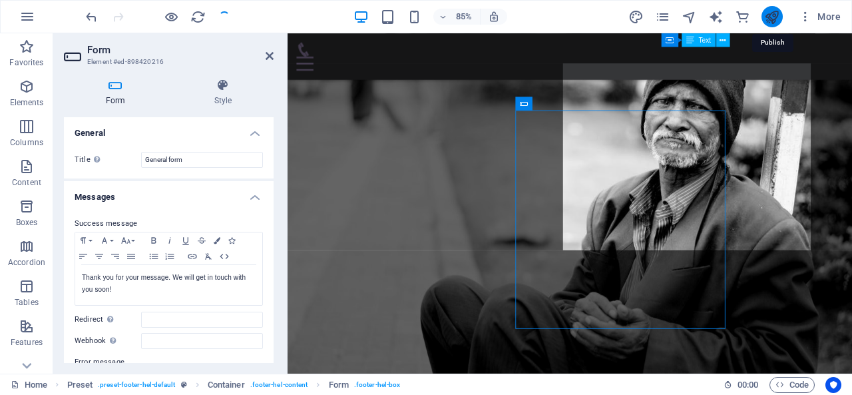
scroll to position [933, 0]
